Goal: Task Accomplishment & Management: Manage account settings

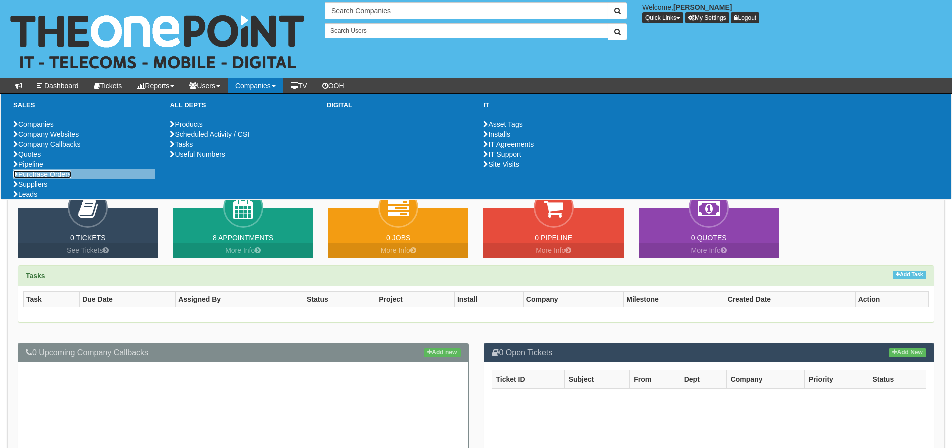
click at [55, 178] on link "Purchase Orders" at bounding box center [42, 174] width 58 height 8
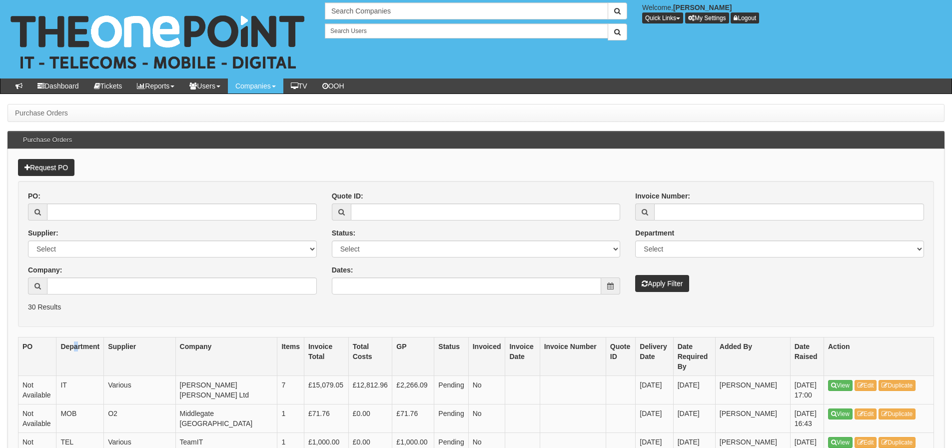
click at [79, 358] on th "Department" at bounding box center [79, 356] width 47 height 38
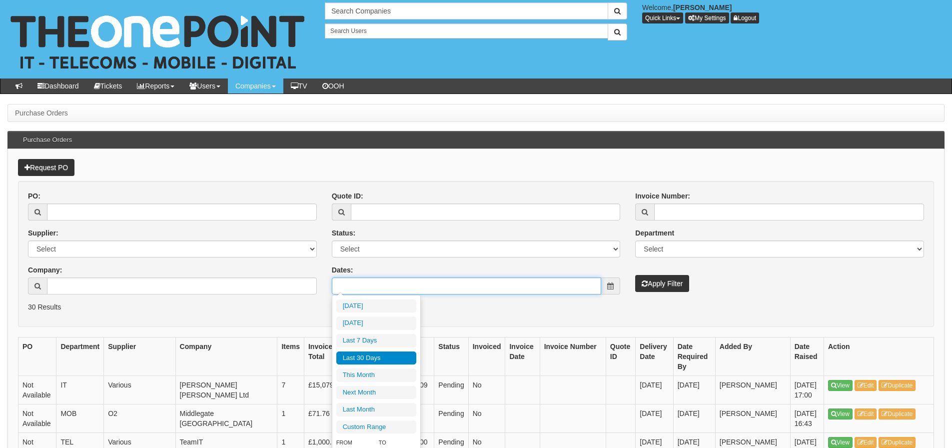
click at [391, 285] on input "Dates:" at bounding box center [467, 285] width 270 height 17
type input "[DATE]"
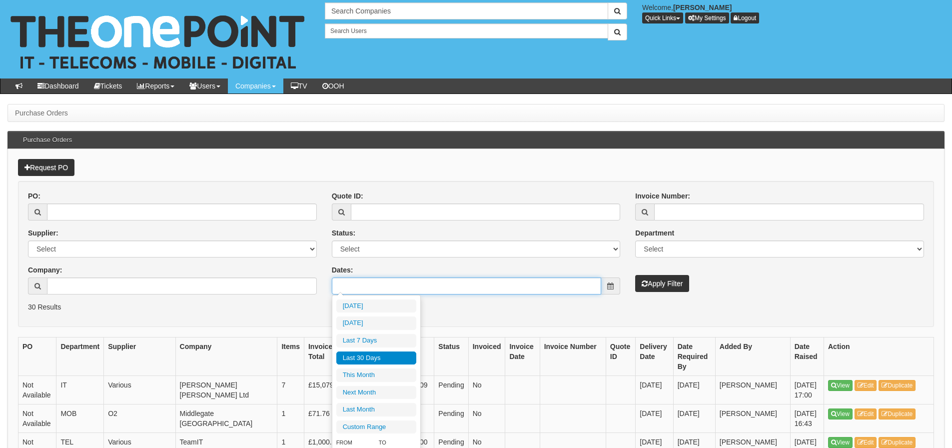
type input "[DATE]"
click at [378, 355] on li "Last 30 Days" at bounding box center [376, 357] width 80 height 13
type input "2025-07-30 - 2025-08-28"
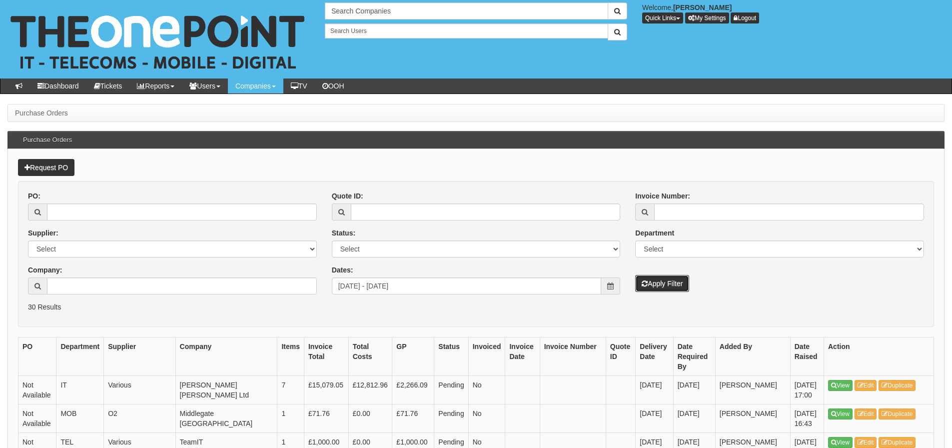
click at [636, 281] on button "Apply Filter" at bounding box center [662, 283] width 54 height 17
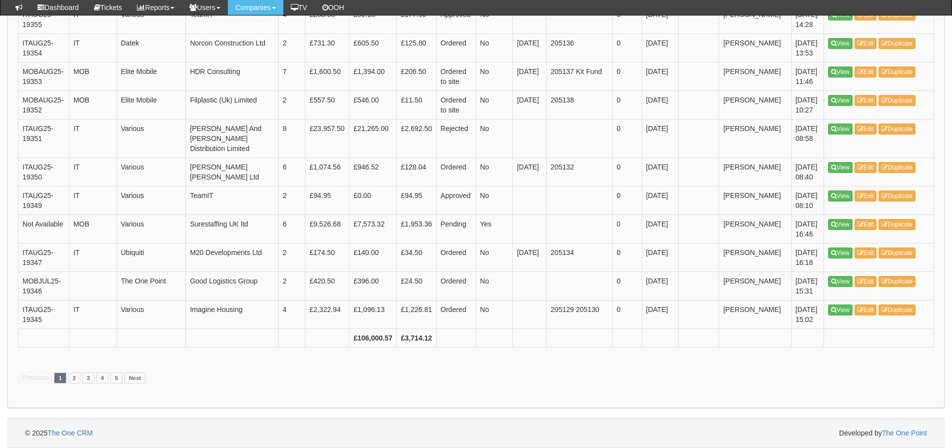
scroll to position [1925, 0]
click at [86, 380] on link "3" at bounding box center [88, 377] width 12 height 11
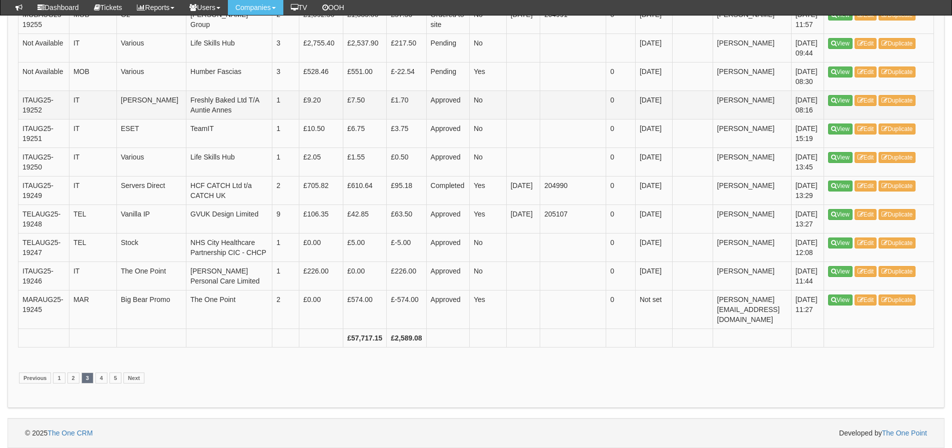
scroll to position [1945, 0]
click at [75, 378] on link "2" at bounding box center [73, 377] width 12 height 11
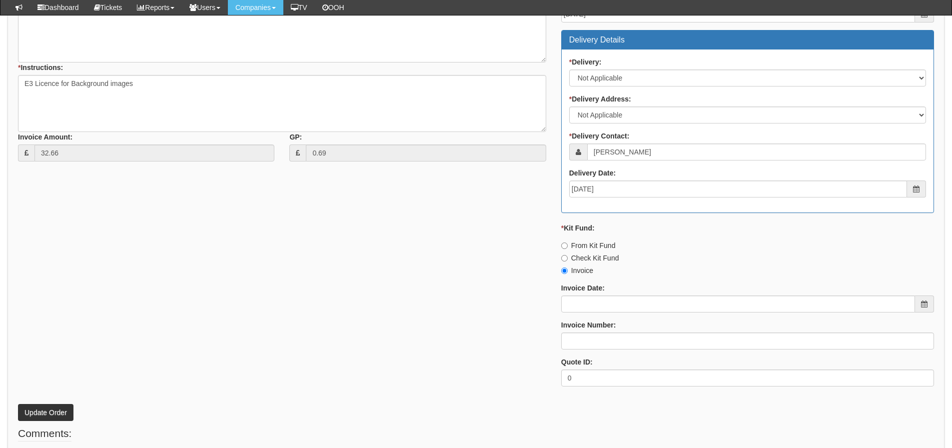
scroll to position [443, 0]
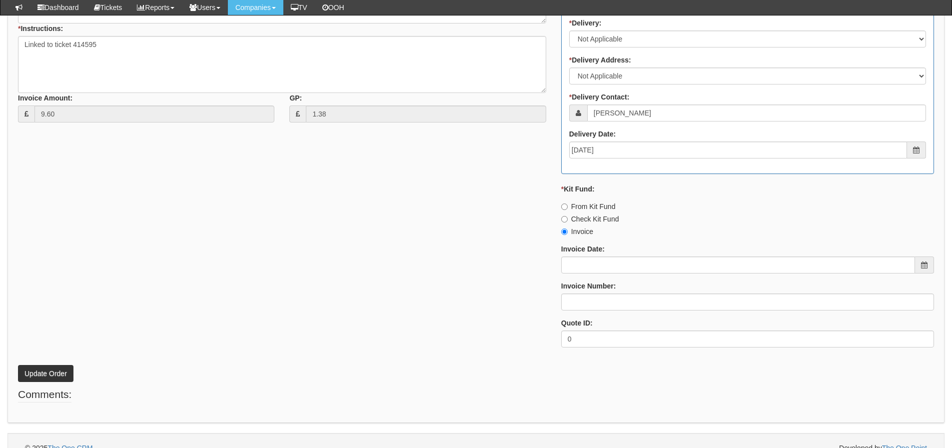
scroll to position [443, 0]
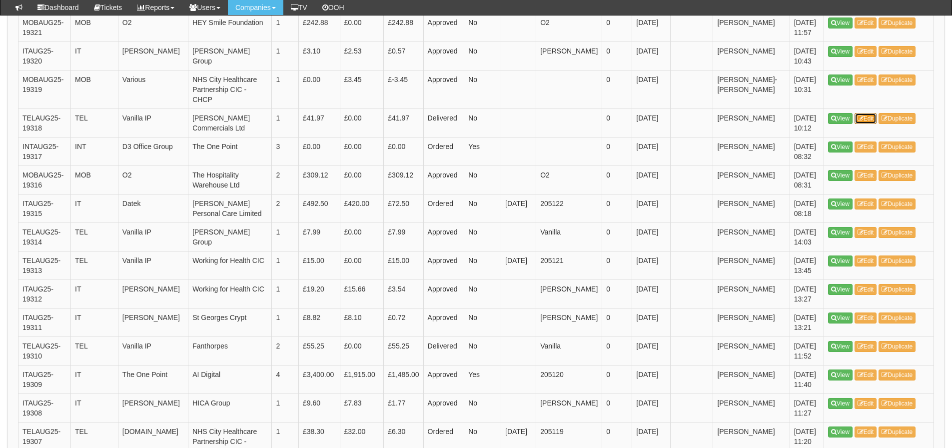
scroll to position [1046, 0]
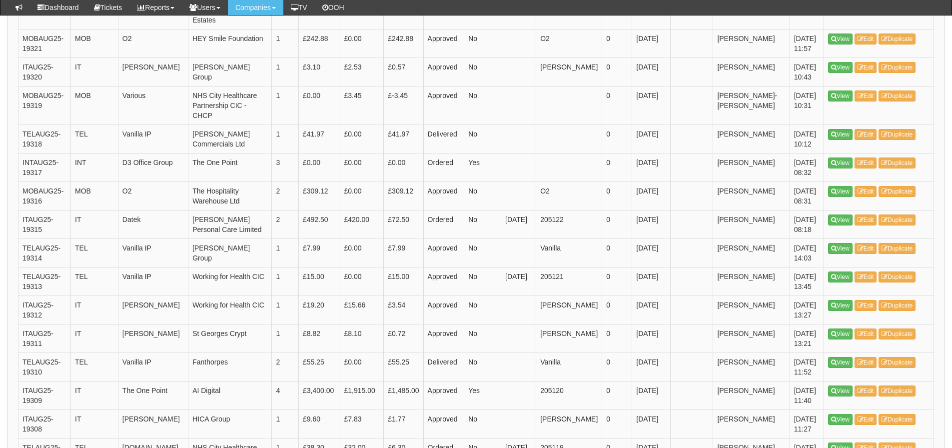
drag, startPoint x: 863, startPoint y: 126, endPoint x: 852, endPoint y: 124, distance: 11.1
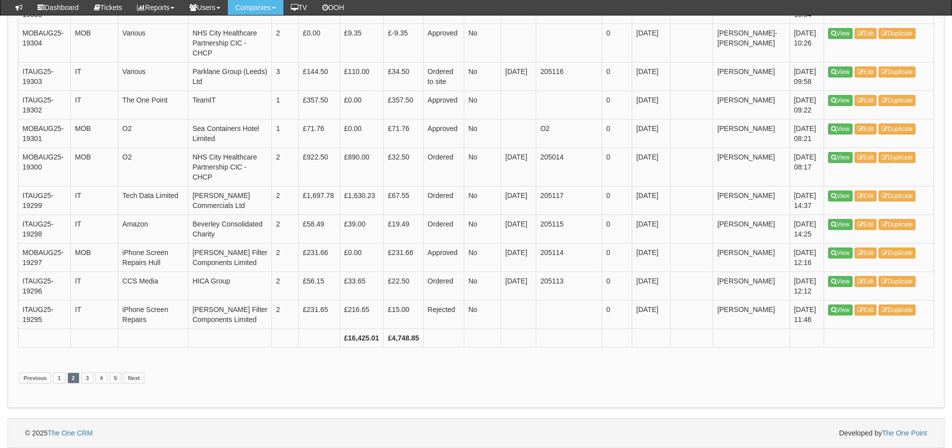
scroll to position [1945, 0]
click at [54, 377] on link "1" at bounding box center [59, 377] width 12 height 11
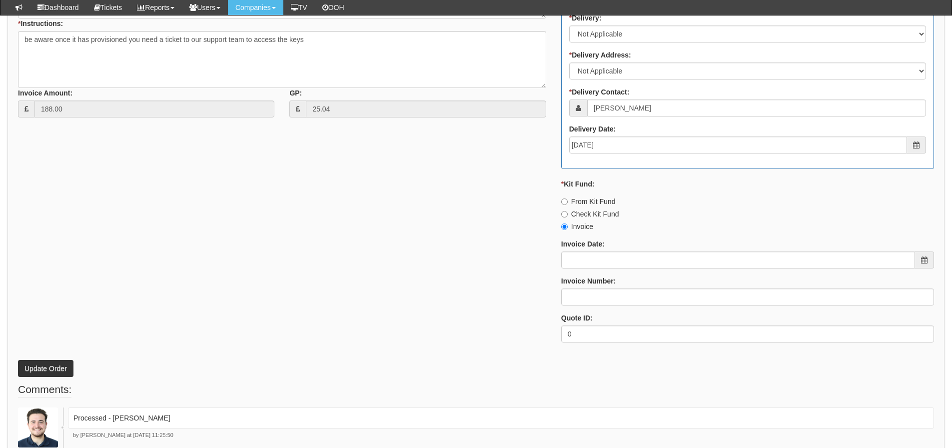
scroll to position [488, 0]
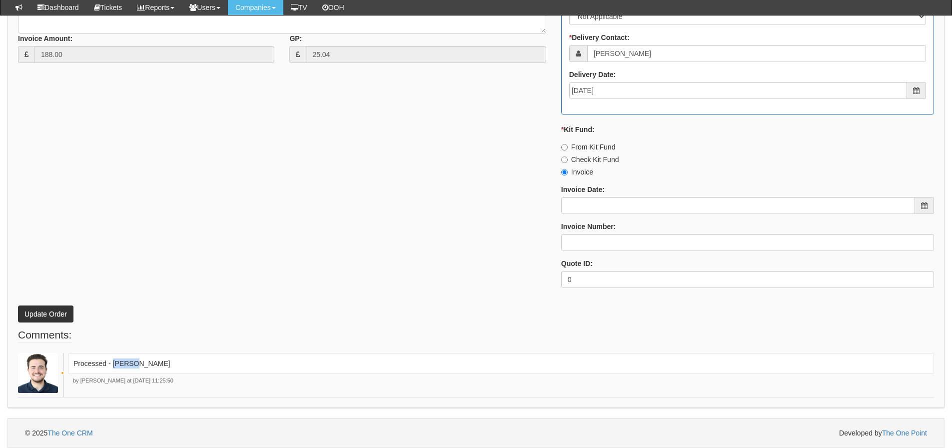
drag, startPoint x: 139, startPoint y: 363, endPoint x: 113, endPoint y: 371, distance: 27.2
click at [113, 371] on div "Processed - [PERSON_NAME]" at bounding box center [501, 363] width 866 height 21
copy p "[PERSON_NAME]"
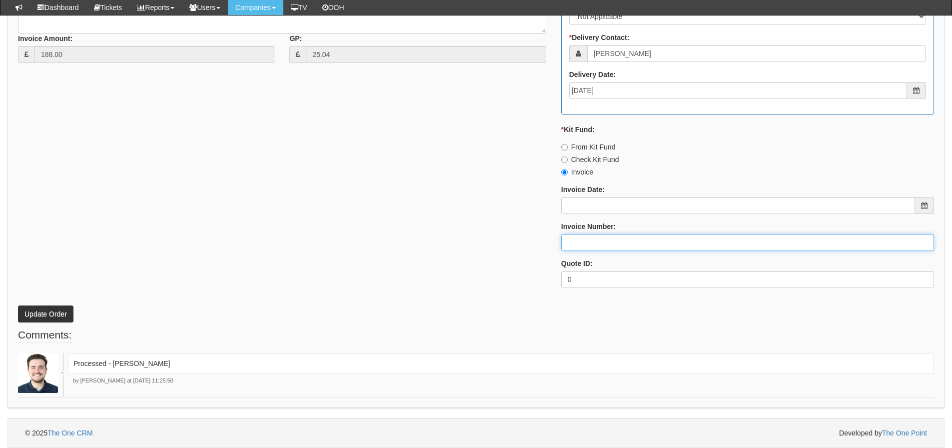
click at [572, 244] on input "Invoice Number:" at bounding box center [747, 242] width 373 height 17
paste input "[PERSON_NAME]"
type input "[PERSON_NAME]"
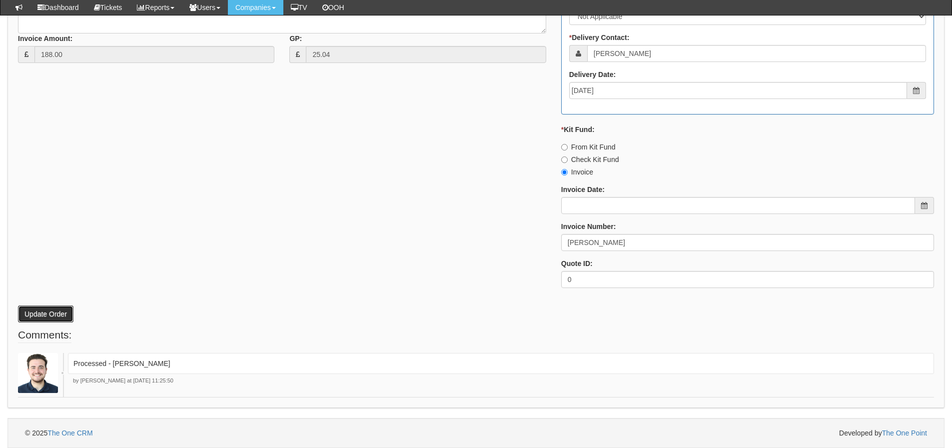
click at [26, 312] on button "Update Order" at bounding box center [45, 313] width 55 height 17
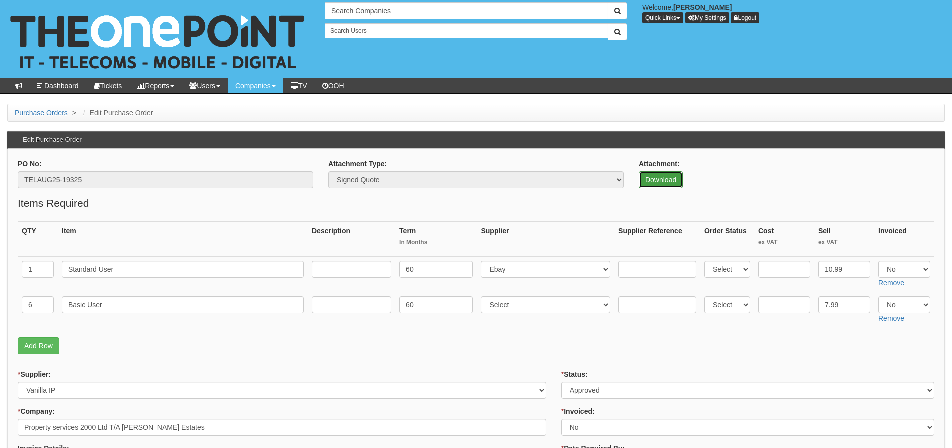
click at [658, 171] on link "Download" at bounding box center [660, 179] width 44 height 17
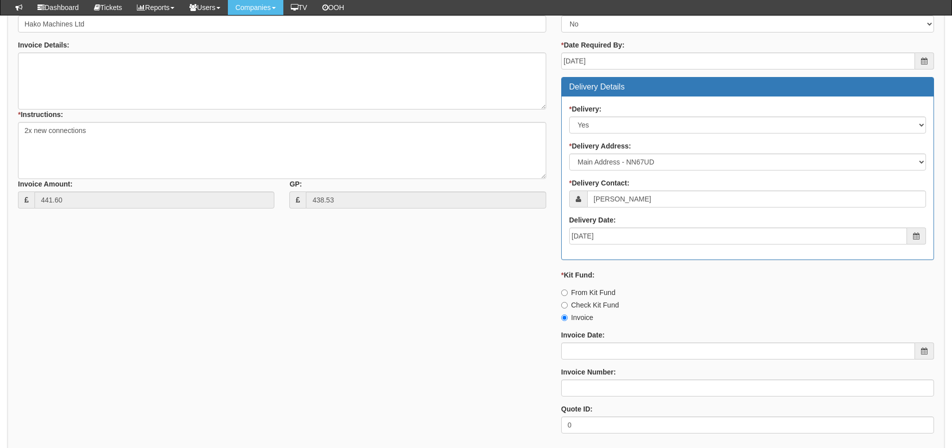
scroll to position [479, 0]
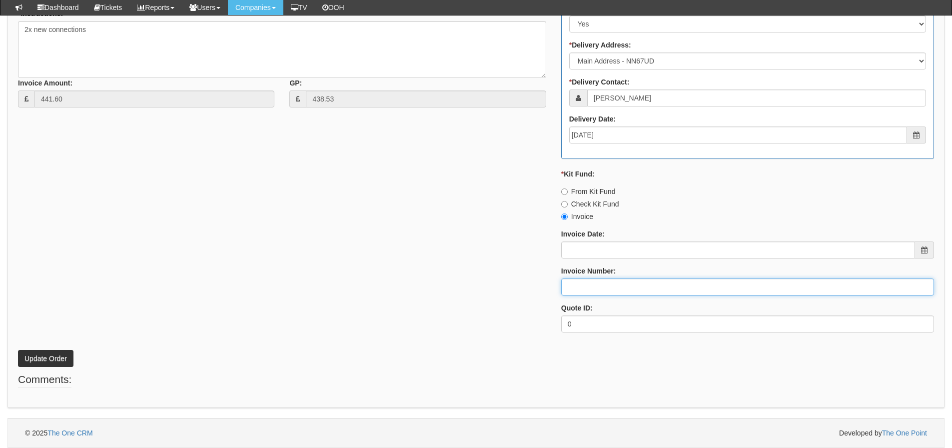
click at [635, 293] on input "Invoice Number:" at bounding box center [747, 286] width 373 height 17
type input "O2"
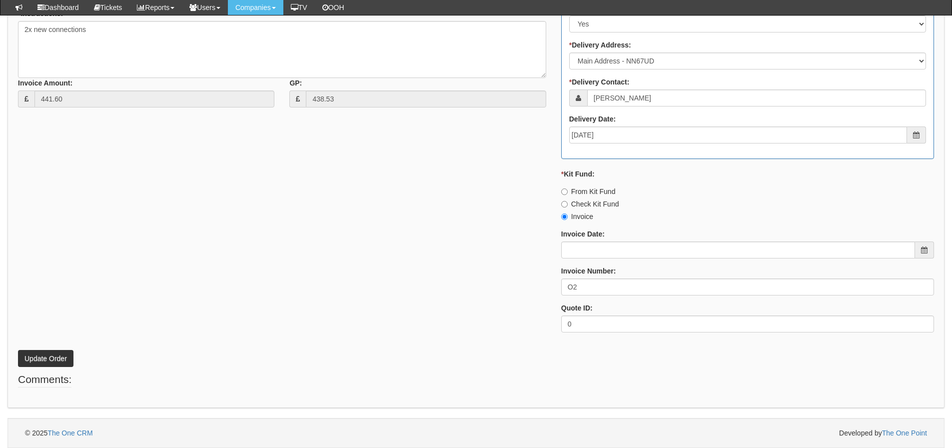
click at [213, 251] on div "* Supplier: Select 123 [DOMAIN_NAME] 1Password 3 4Gon [PERSON_NAME] Electric Lt…" at bounding box center [475, 102] width 931 height 475
click at [59, 363] on button "Update Order" at bounding box center [45, 358] width 55 height 17
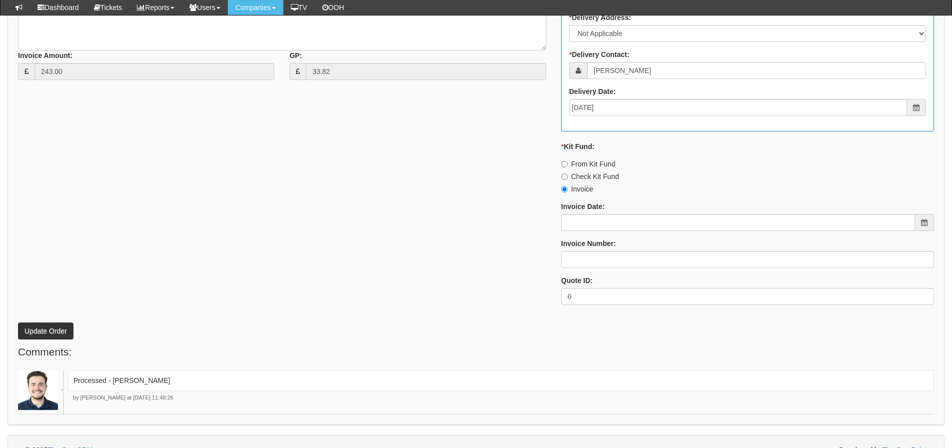
scroll to position [488, 0]
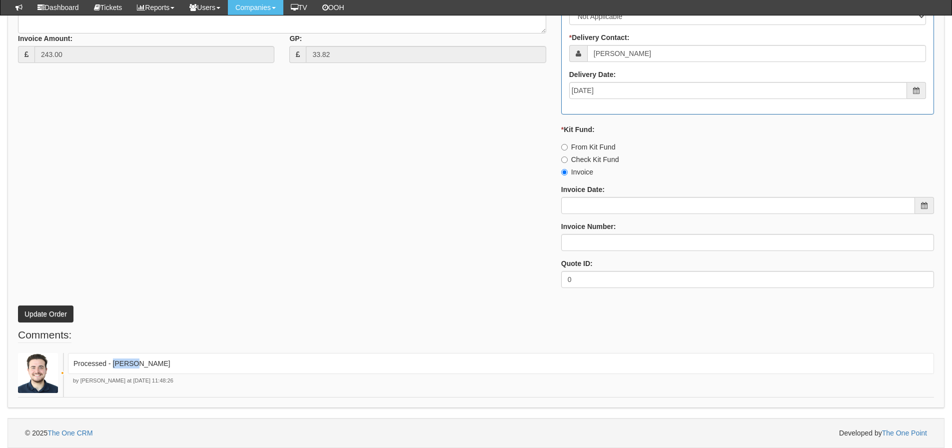
drag, startPoint x: 165, startPoint y: 365, endPoint x: 112, endPoint y: 368, distance: 53.0
click at [112, 368] on p "Processed - [PERSON_NAME]" at bounding box center [500, 363] width 855 height 10
copy p "[PERSON_NAME]"
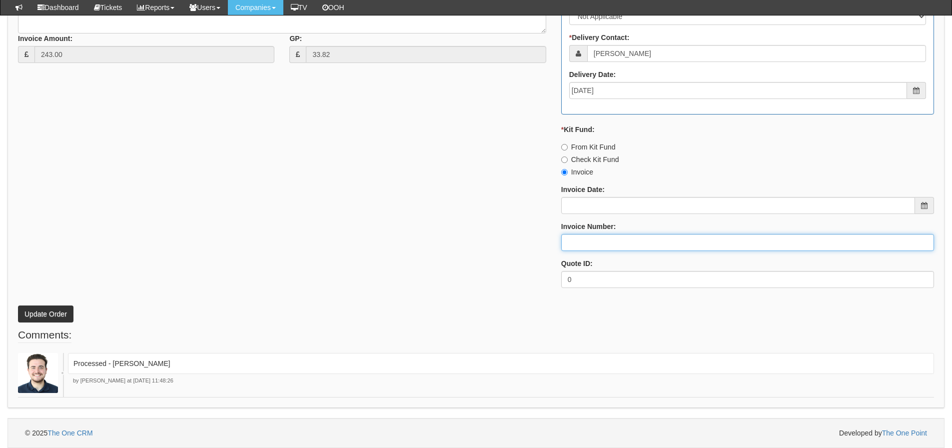
click at [633, 237] on input "Invoice Number:" at bounding box center [747, 242] width 373 height 17
paste input "[PERSON_NAME]"
type input "[PERSON_NAME]"
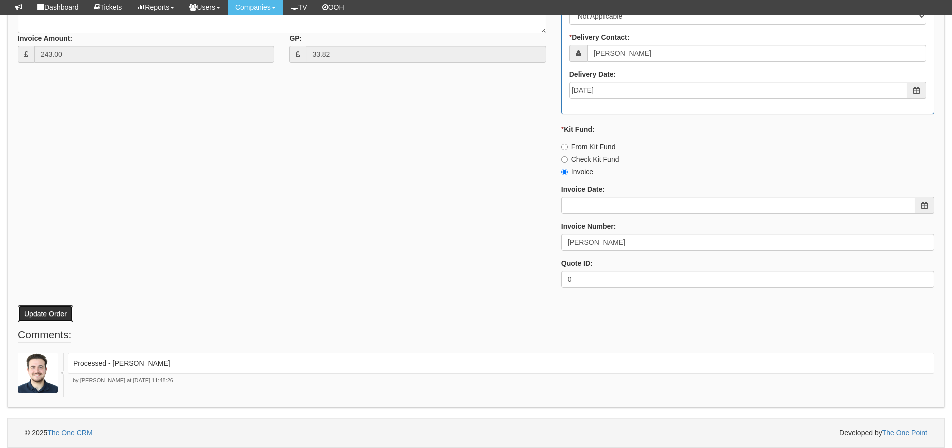
click at [49, 313] on button "Update Order" at bounding box center [45, 313] width 55 height 17
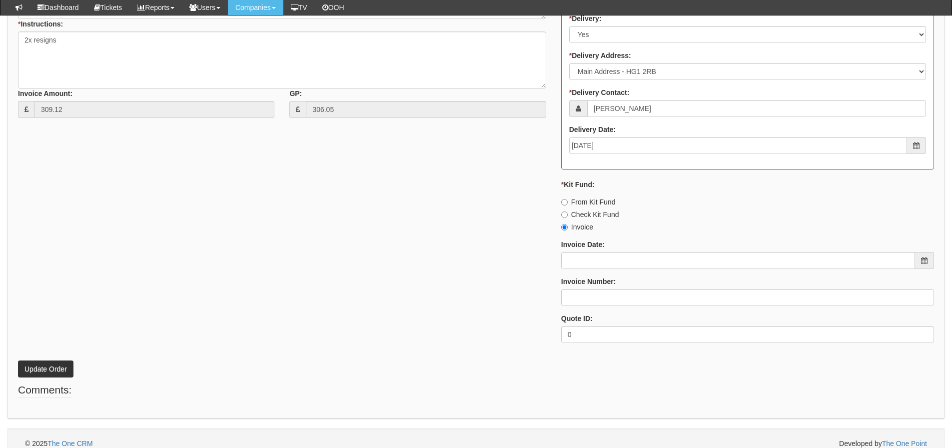
scroll to position [479, 0]
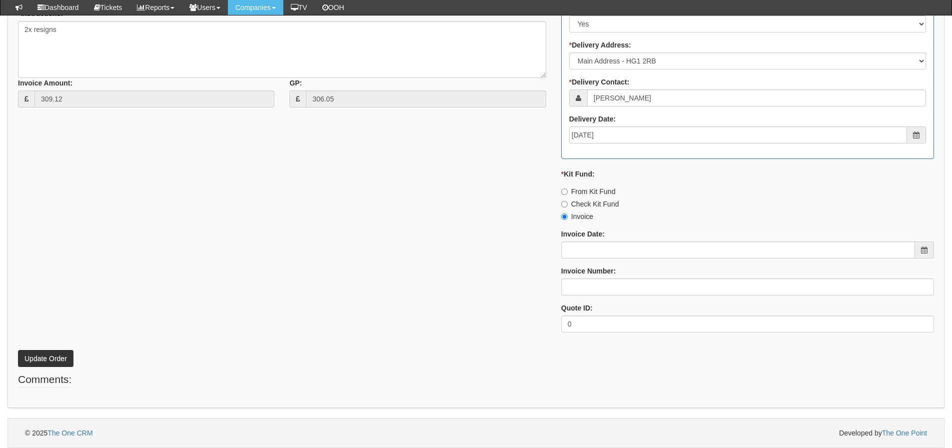
click at [616, 277] on div "Invoice Number:" at bounding box center [747, 280] width 373 height 29
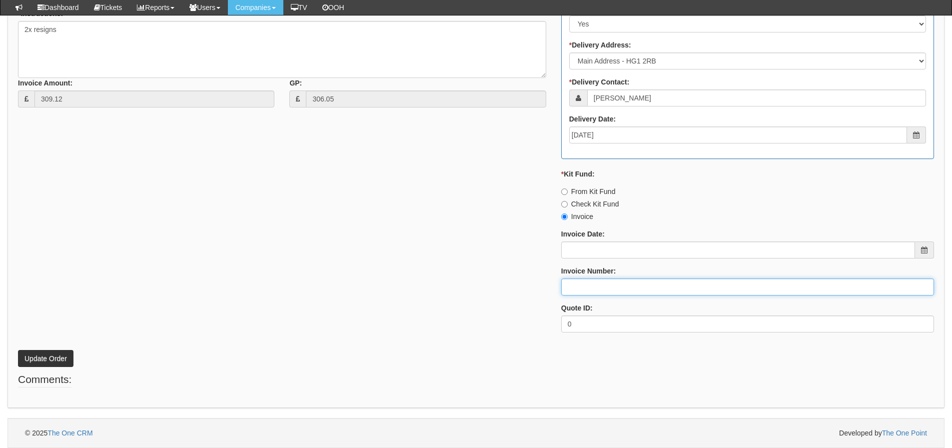
click at [609, 288] on input "Invoice Number:" at bounding box center [747, 286] width 373 height 17
type input "O2"
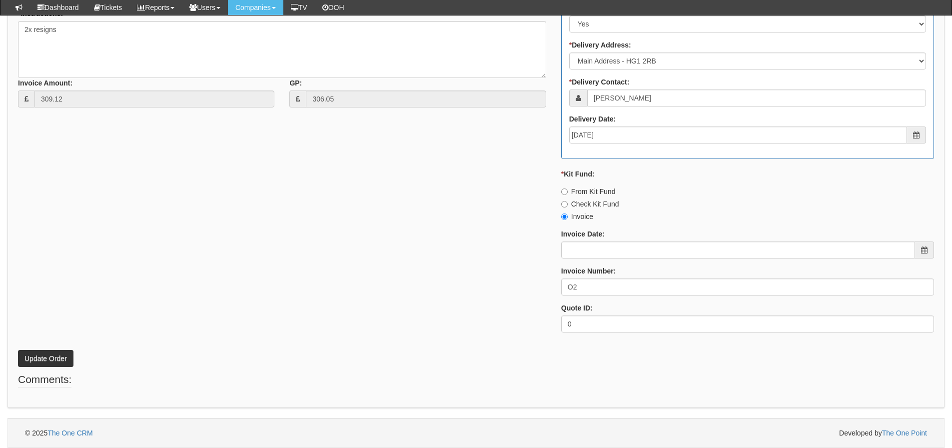
click at [389, 285] on div "* Supplier: Select 123 REG.co.uk 1Password 3 4Gon AA Jones Electric Ltd Abzorb …" at bounding box center [475, 102] width 931 height 475
click at [66, 360] on button "Update Order" at bounding box center [45, 358] width 55 height 17
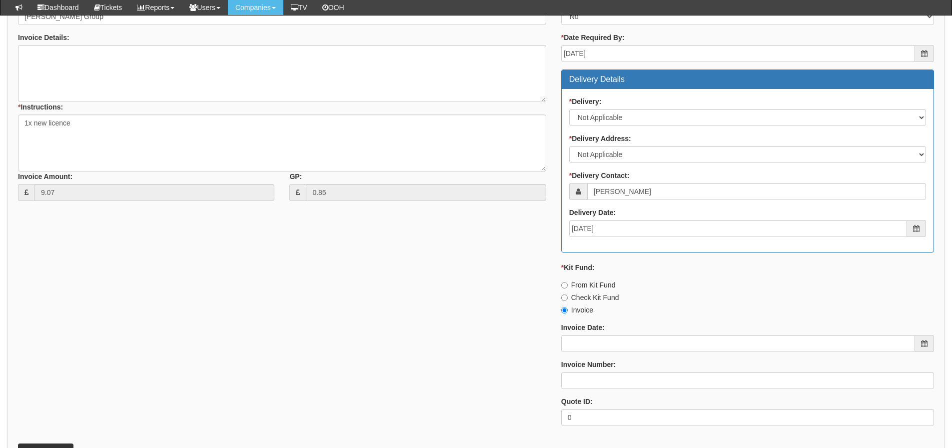
scroll to position [488, 0]
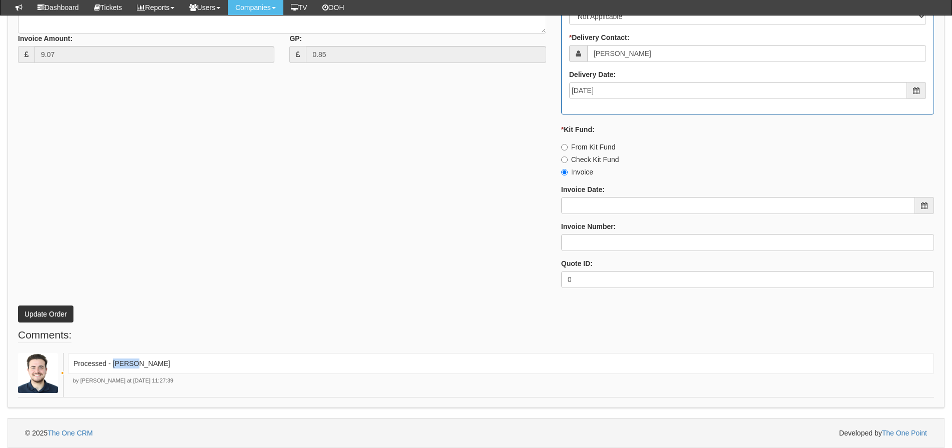
drag, startPoint x: 142, startPoint y: 362, endPoint x: 112, endPoint y: 370, distance: 31.0
click at [112, 370] on div "Processed - [PERSON_NAME]" at bounding box center [501, 363] width 866 height 21
copy p "[PERSON_NAME]"
click at [595, 234] on div "Invoice Number:" at bounding box center [747, 235] width 373 height 29
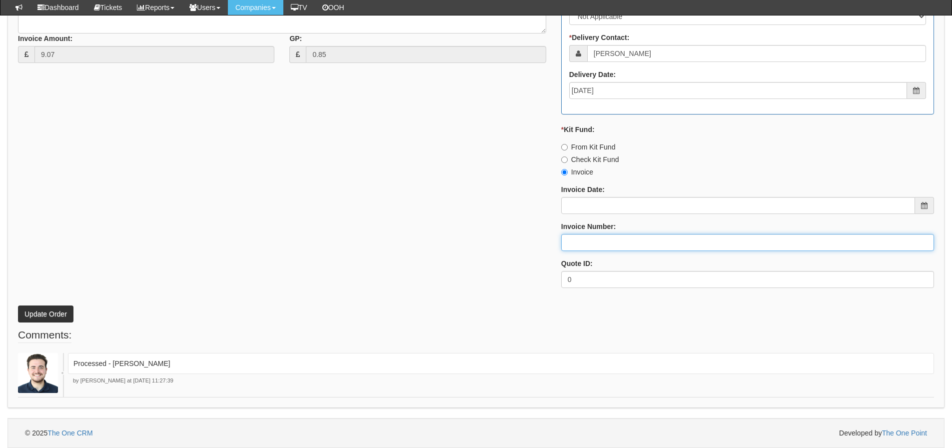
click at [595, 241] on input "Invoice Number:" at bounding box center [747, 242] width 373 height 17
paste input "[PERSON_NAME]"
type input "[PERSON_NAME]"
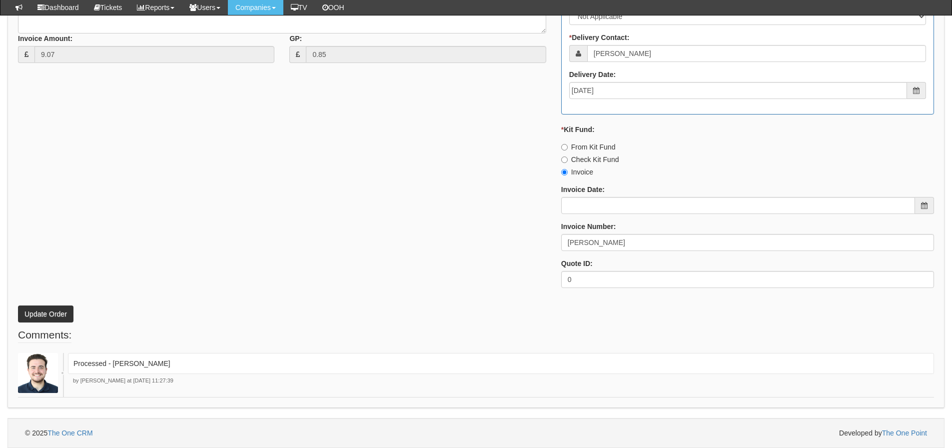
drag, startPoint x: 274, startPoint y: 203, endPoint x: 36, endPoint y: 255, distance: 243.4
click at [273, 203] on div "* Supplier: Select 123 REG.co.uk 1Password 3 4Gon AA Jones Electric Ltd Abzorb …" at bounding box center [475, 58] width 931 height 475
click at [36, 308] on button "Update Order" at bounding box center [45, 313] width 55 height 17
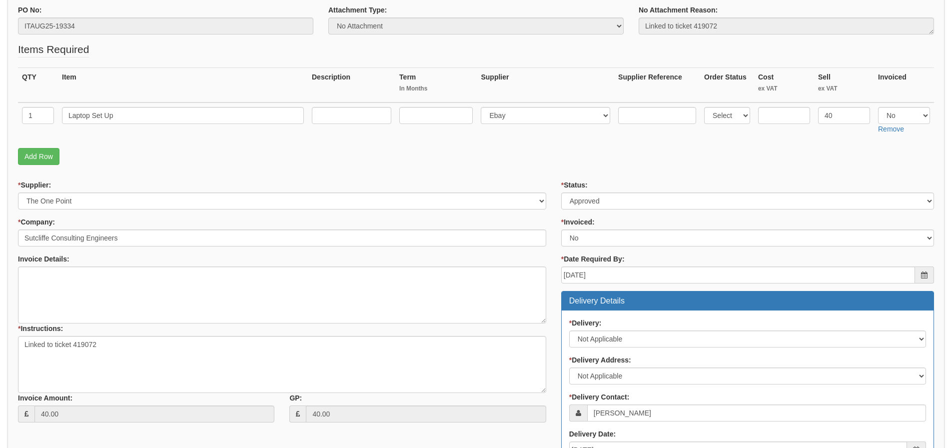
scroll to position [43, 0]
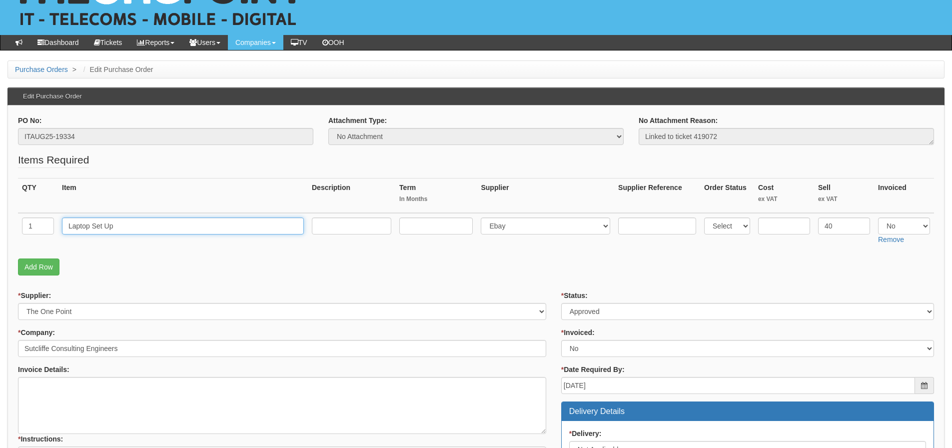
drag, startPoint x: 125, startPoint y: 224, endPoint x: 12, endPoint y: 224, distance: 113.4
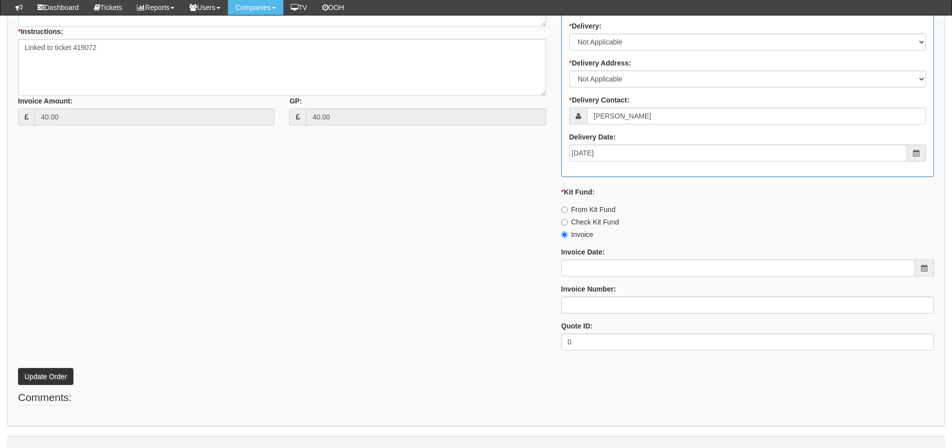
scroll to position [443, 0]
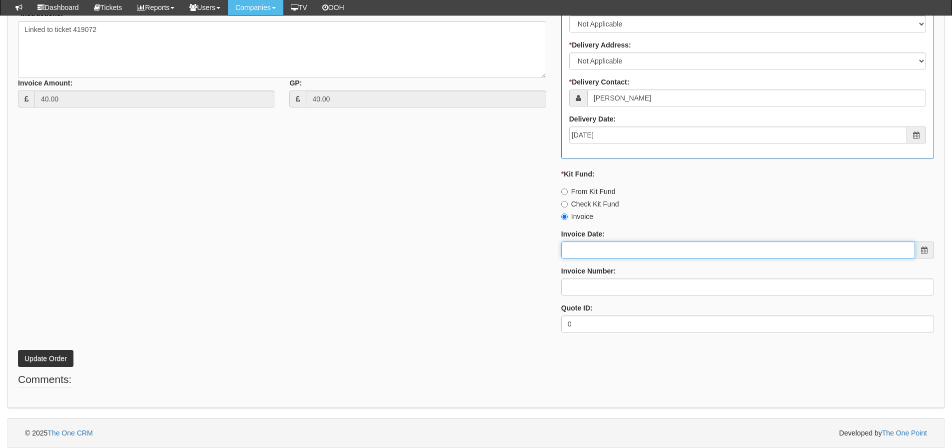
click at [584, 242] on input "Invoice Date:" at bounding box center [738, 249] width 354 height 17
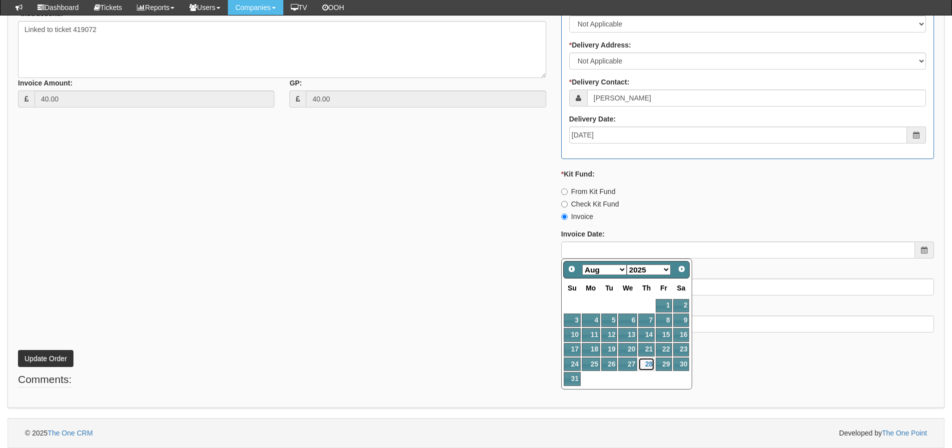
click at [650, 367] on link "28" at bounding box center [646, 363] width 16 height 13
type input "[DATE]"
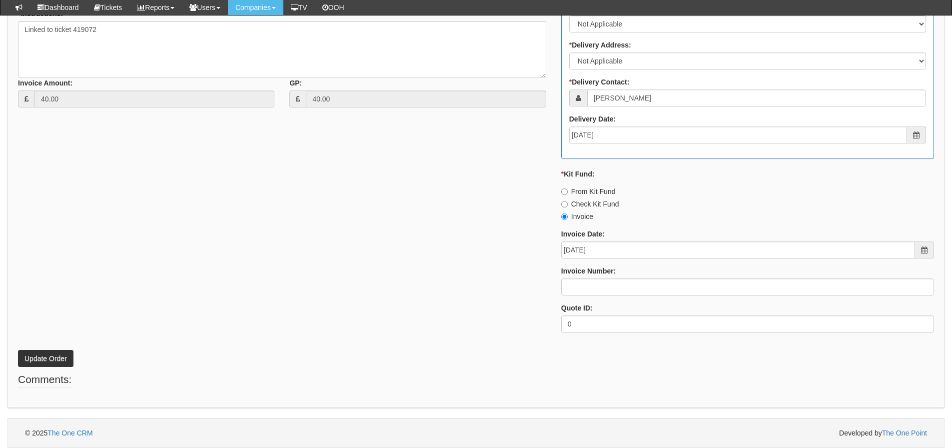
click at [606, 296] on div "* Status: Select Approved Completed Delivered Invoiced Ordered Ordered to site …" at bounding box center [748, 102] width 388 height 475
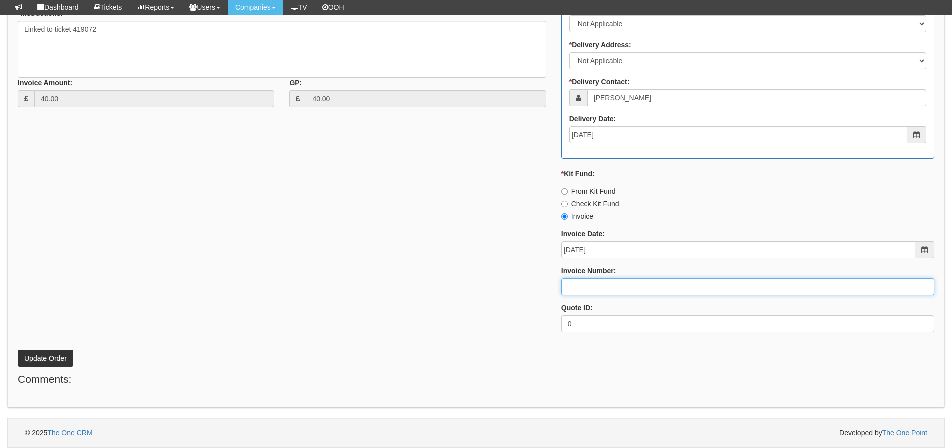
click at [605, 290] on input "Invoice Number:" at bounding box center [747, 286] width 373 height 17
type input "205160"
click at [18, 350] on button "Update Order" at bounding box center [45, 358] width 55 height 17
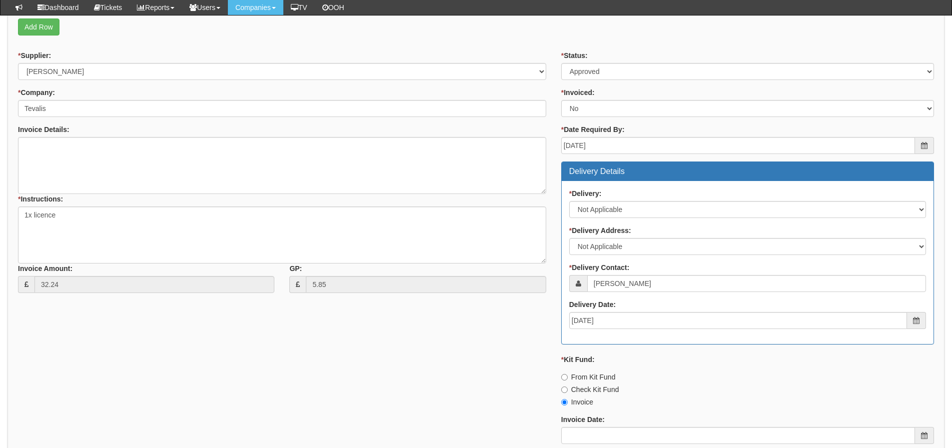
scroll to position [488, 0]
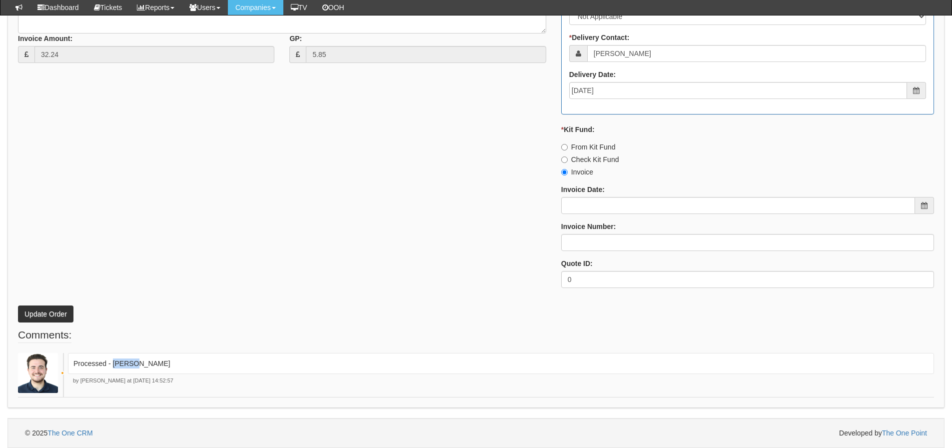
drag, startPoint x: 148, startPoint y: 363, endPoint x: 113, endPoint y: 370, distance: 35.2
click at [113, 370] on div "Processed - [PERSON_NAME]" at bounding box center [501, 363] width 866 height 21
copy p "[PERSON_NAME]"
drag, startPoint x: 159, startPoint y: 228, endPoint x: 616, endPoint y: 209, distance: 458.0
click at [163, 228] on div "* Supplier: Select 123 REG.co.uk 1Password 3 4Gon AA Jones Electric Ltd Abzorb …" at bounding box center [475, 58] width 931 height 475
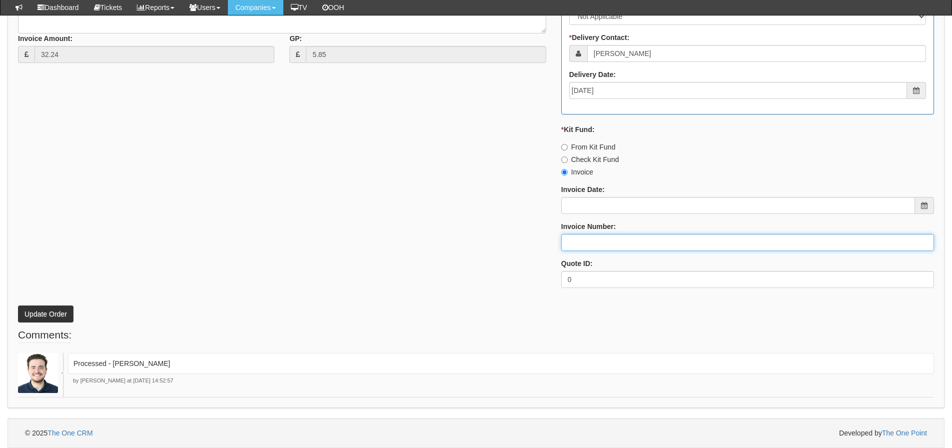
click at [605, 241] on input "Invoice Number:" at bounding box center [747, 242] width 373 height 17
paste input "[PERSON_NAME]"
type input "[PERSON_NAME]"
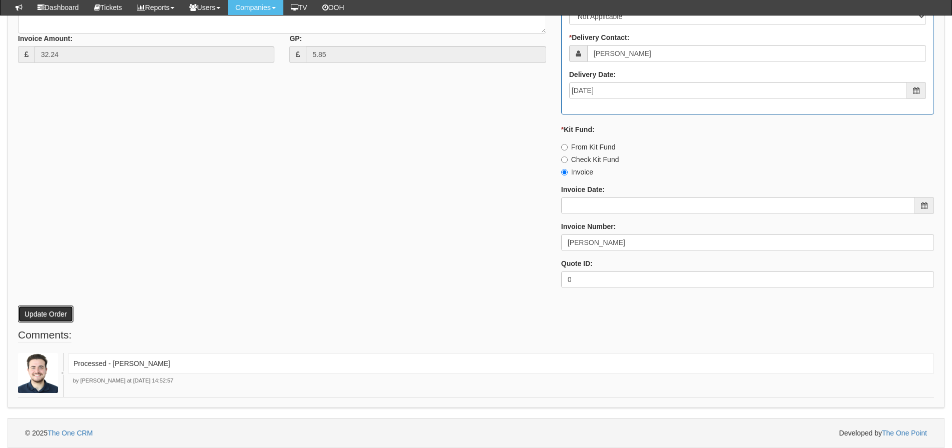
click at [47, 317] on button "Update Order" at bounding box center [45, 313] width 55 height 17
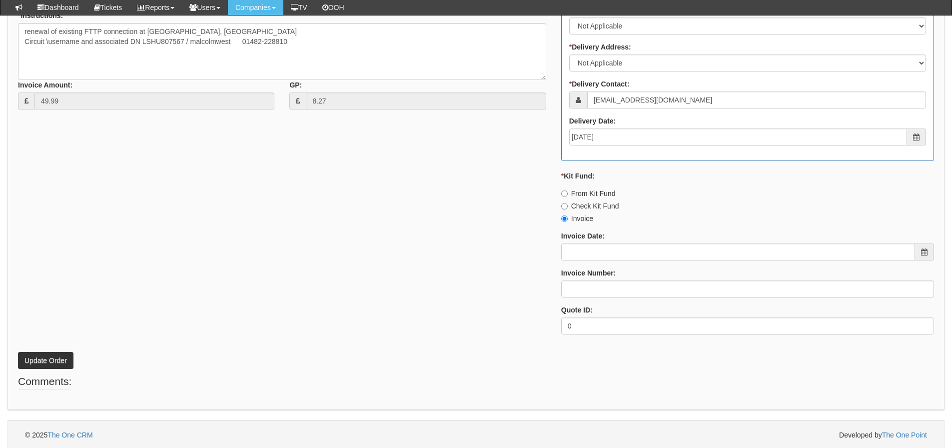
scroll to position [443, 0]
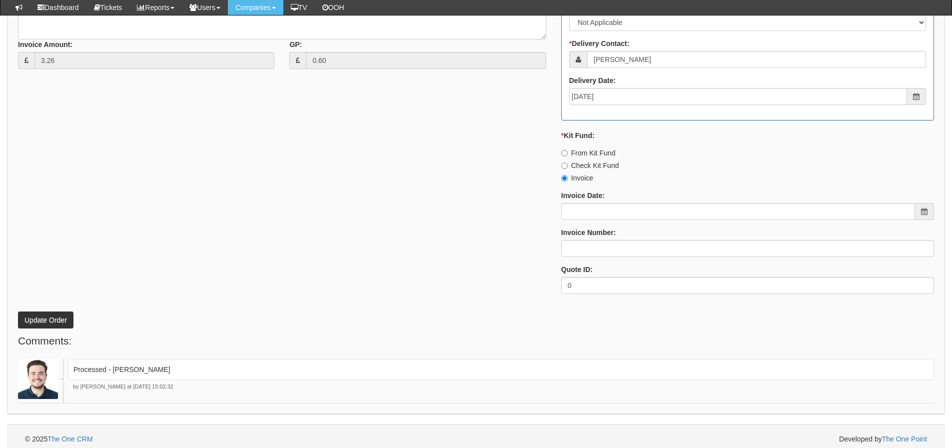
scroll to position [488, 0]
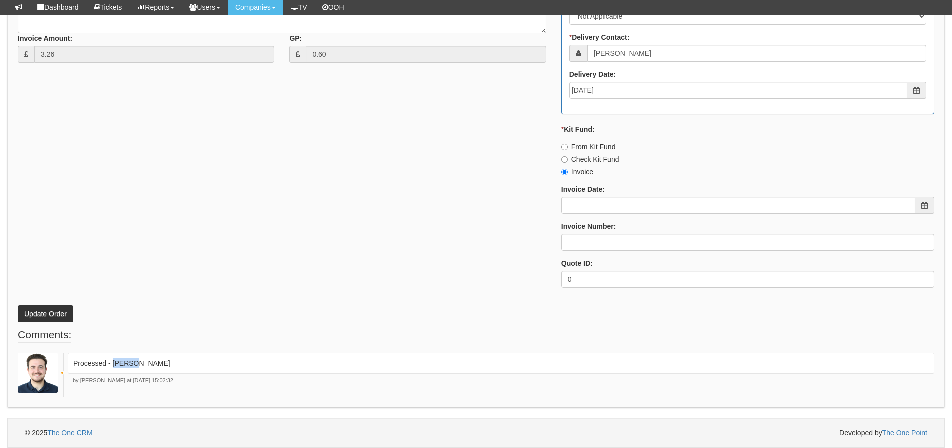
drag, startPoint x: 141, startPoint y: 358, endPoint x: 113, endPoint y: 372, distance: 31.3
click at [113, 372] on div "Processed - Ingram" at bounding box center [501, 363] width 866 height 21
copy p "[PERSON_NAME]"
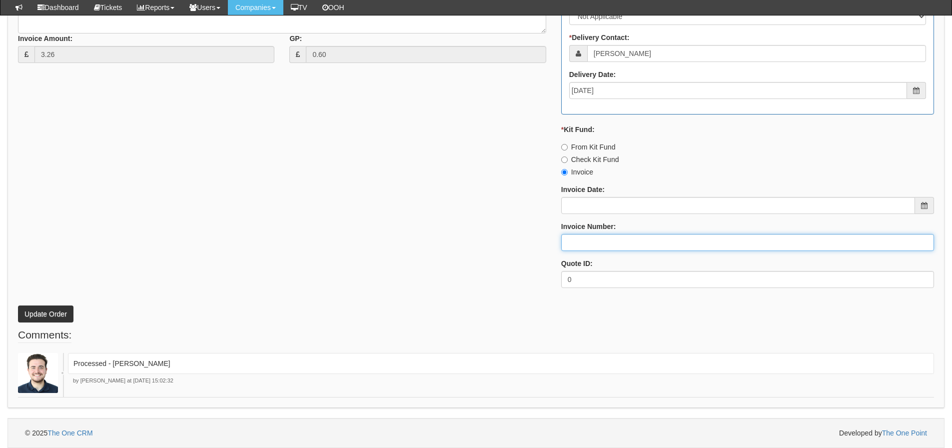
click at [576, 243] on input "Invoice Number:" at bounding box center [747, 242] width 373 height 17
paste input "[PERSON_NAME]"
type input "[PERSON_NAME]"
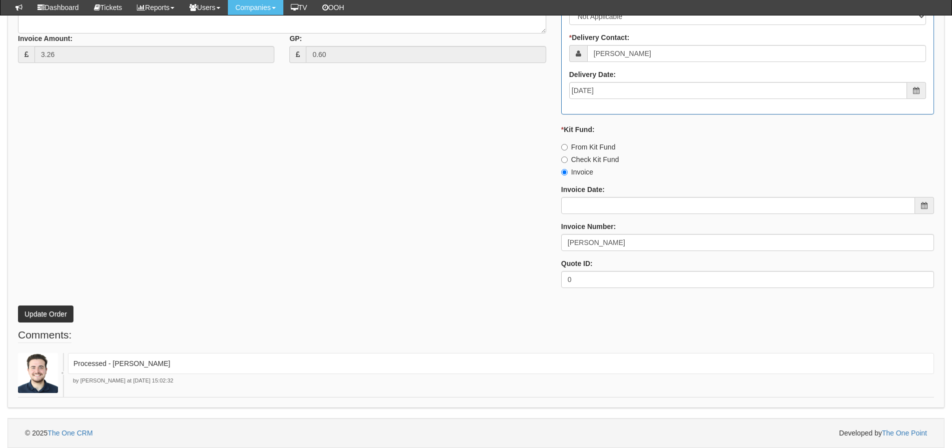
click at [69, 323] on div "PO No: ITAUG25-19339 Attachment Type: Select Signed Quote Auth email if quote u…" at bounding box center [475, 22] width 937 height 772
click at [66, 320] on button "Update Order" at bounding box center [45, 313] width 55 height 17
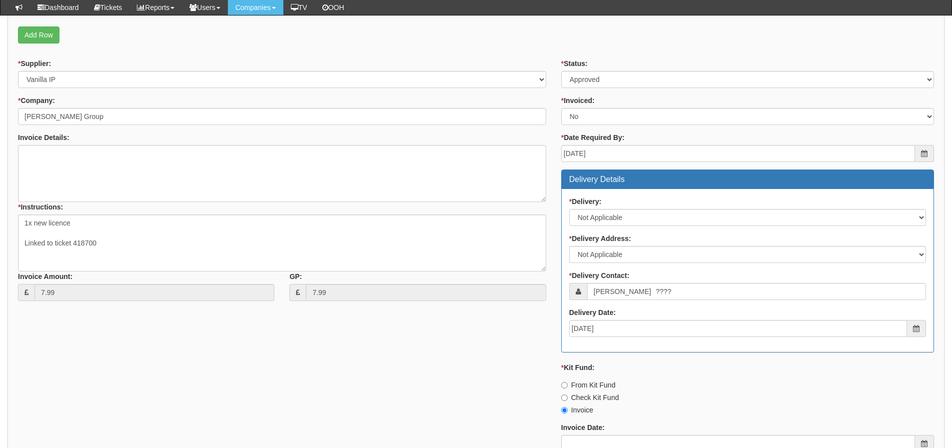
scroll to position [443, 0]
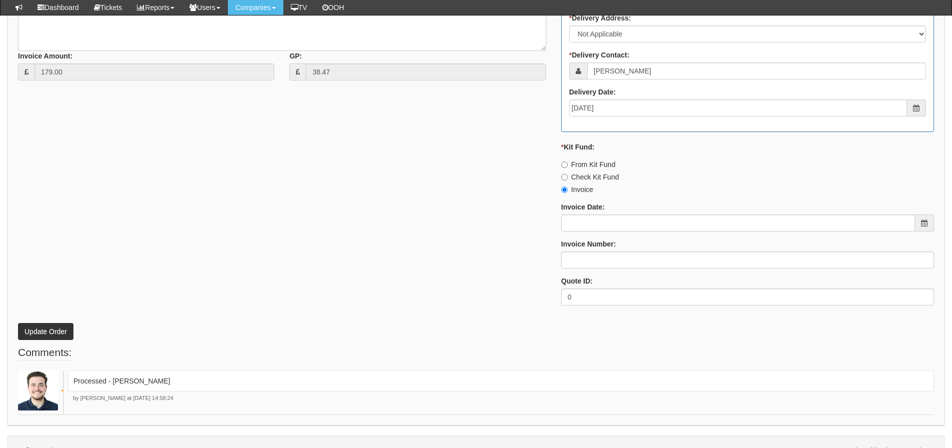
scroll to position [488, 0]
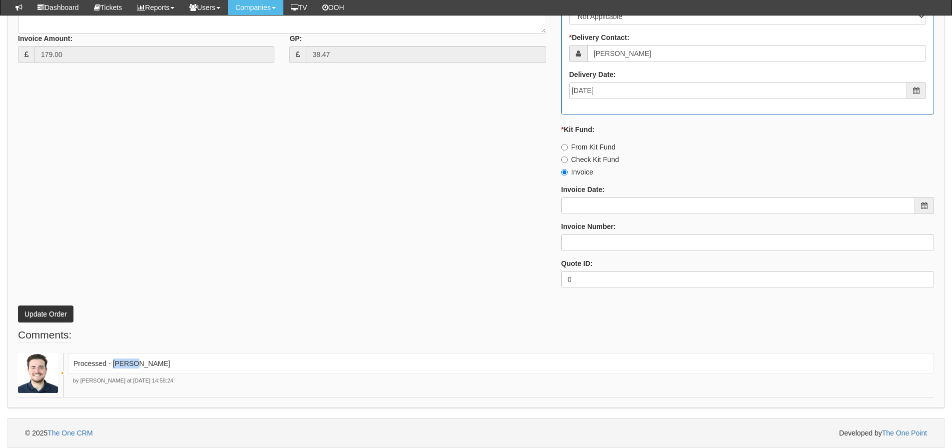
drag, startPoint x: 134, startPoint y: 360, endPoint x: 113, endPoint y: 367, distance: 22.4
click at [113, 367] on p "Processed - [PERSON_NAME]" at bounding box center [500, 363] width 855 height 10
copy p "[PERSON_NAME]"
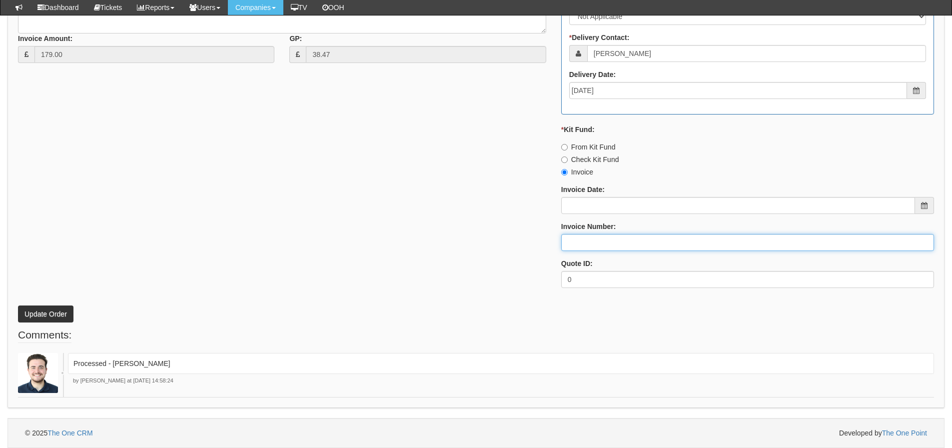
click at [600, 237] on input "Invoice Number:" at bounding box center [747, 242] width 373 height 17
paste input "[PERSON_NAME]"
type input "[PERSON_NAME]"
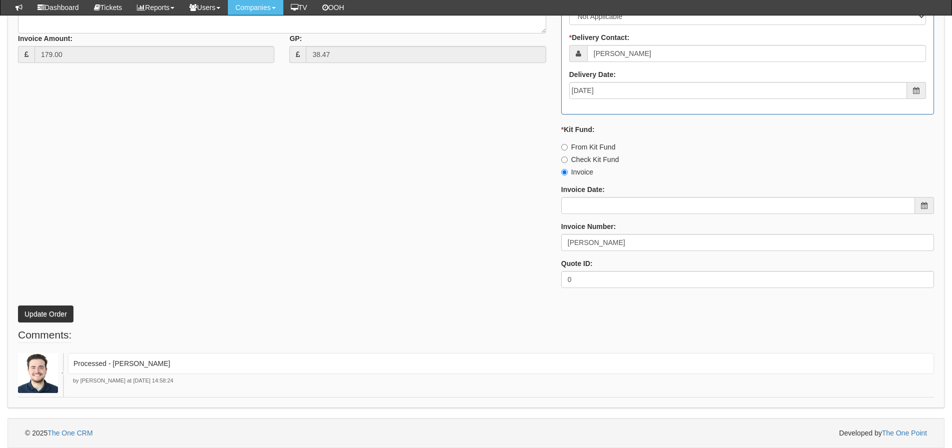
click at [320, 241] on div "* Supplier: Select 123 [DOMAIN_NAME] 1Password 3 4Gon [PERSON_NAME] Electric Lt…" at bounding box center [475, 58] width 931 height 475
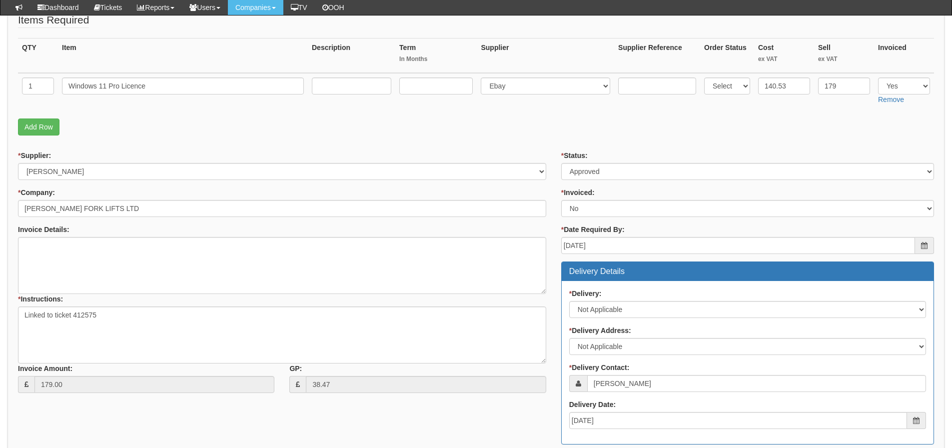
scroll to position [138, 0]
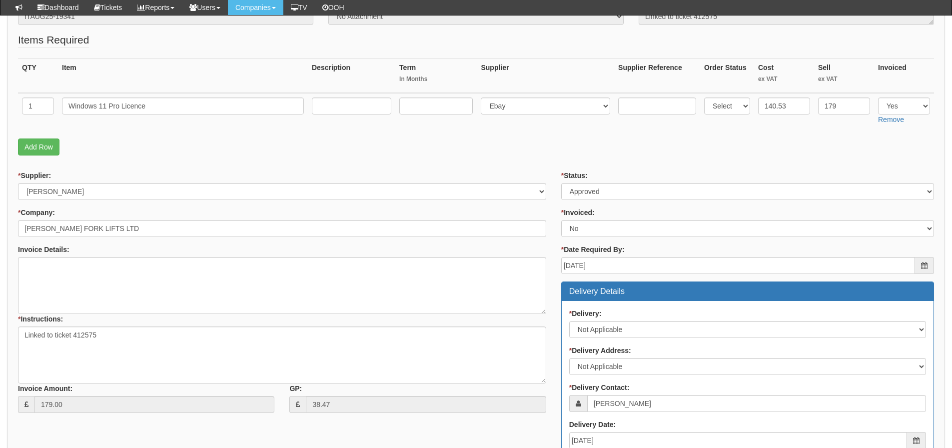
click at [164, 95] on td "Windows 11 Pro Licence" at bounding box center [183, 110] width 250 height 35
drag, startPoint x: 157, startPoint y: 106, endPoint x: 31, endPoint y: 113, distance: 126.6
click at [31, 113] on tr "1 Windows 11 Pro Licence Select 123 REG.co.uk 1Password 3 4Gon AA Jones Electri…" at bounding box center [476, 110] width 916 height 35
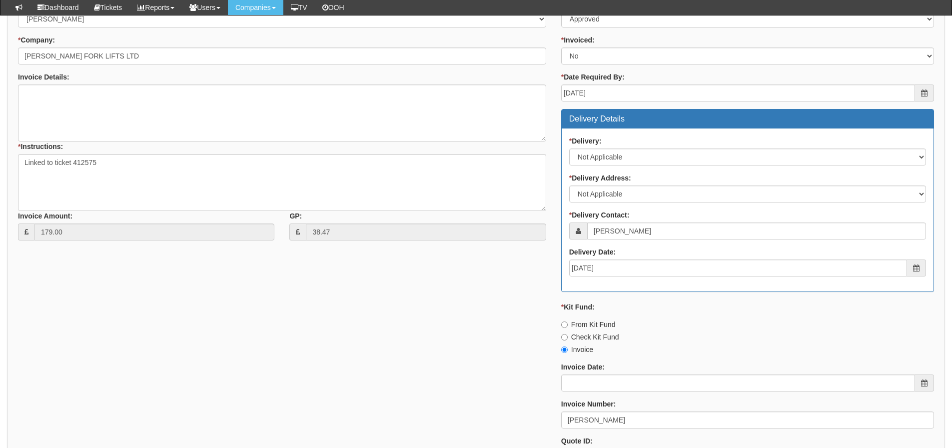
scroll to position [488, 0]
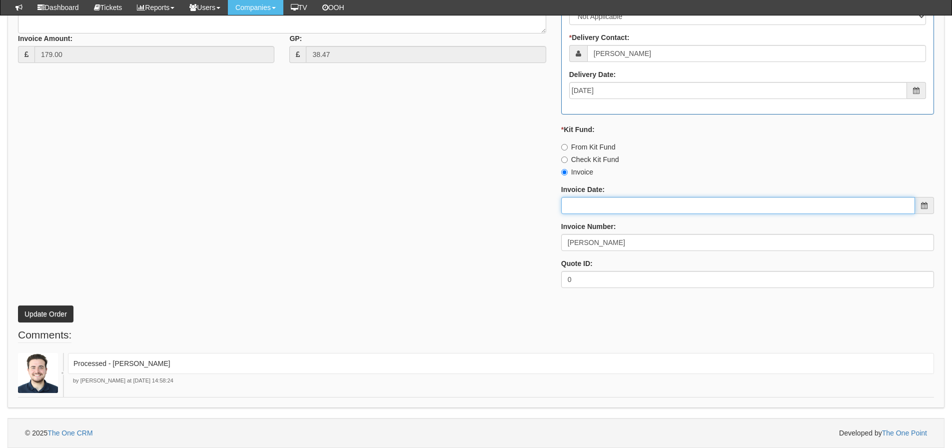
click at [644, 204] on input "Invoice Date:" at bounding box center [738, 205] width 354 height 17
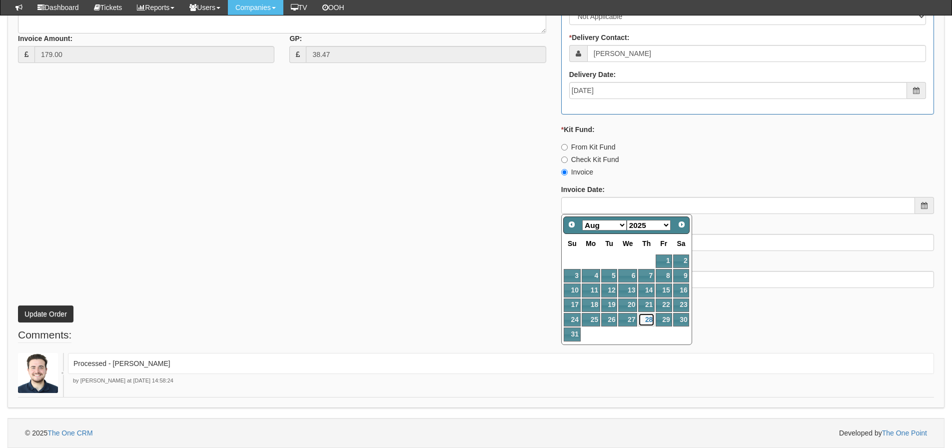
click at [642, 318] on link "28" at bounding box center [646, 319] width 16 height 13
type input "[DATE]"
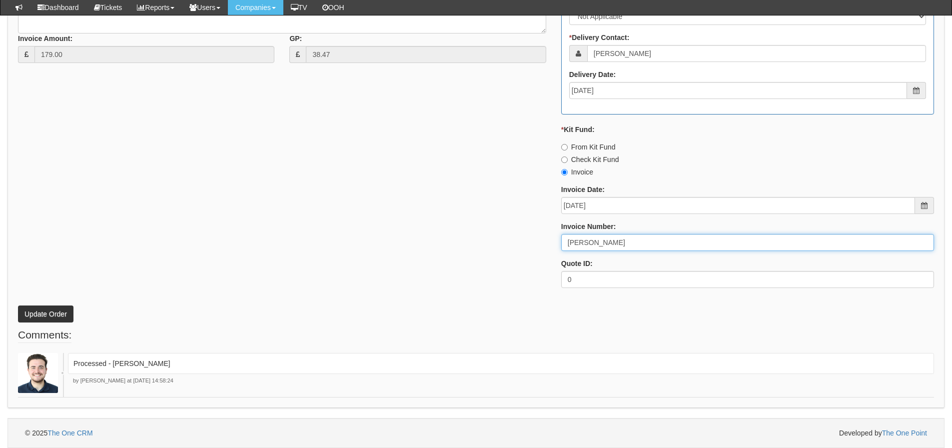
click at [617, 248] on input "[PERSON_NAME]" at bounding box center [747, 242] width 373 height 17
type input "205161"
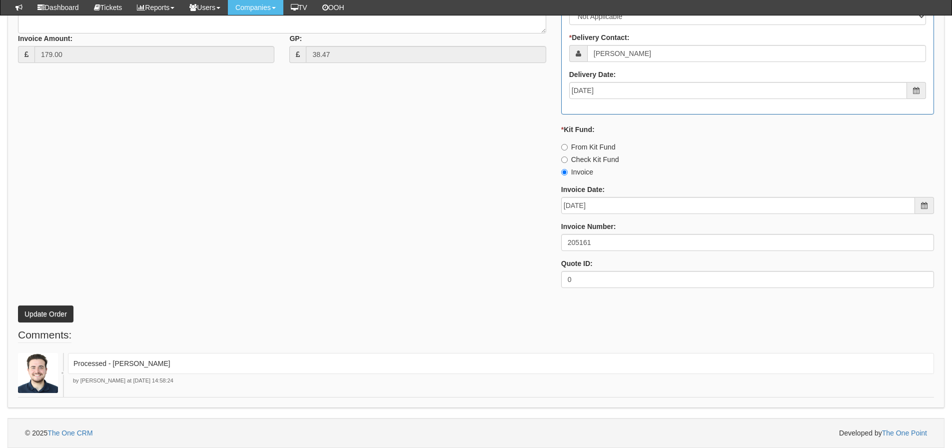
click at [237, 210] on div "* Supplier: Select 123 REG.co.uk 1Password 3 4Gon AA Jones Electric Ltd Abzorb …" at bounding box center [475, 58] width 931 height 475
click at [45, 307] on button "Update Order" at bounding box center [45, 313] width 55 height 17
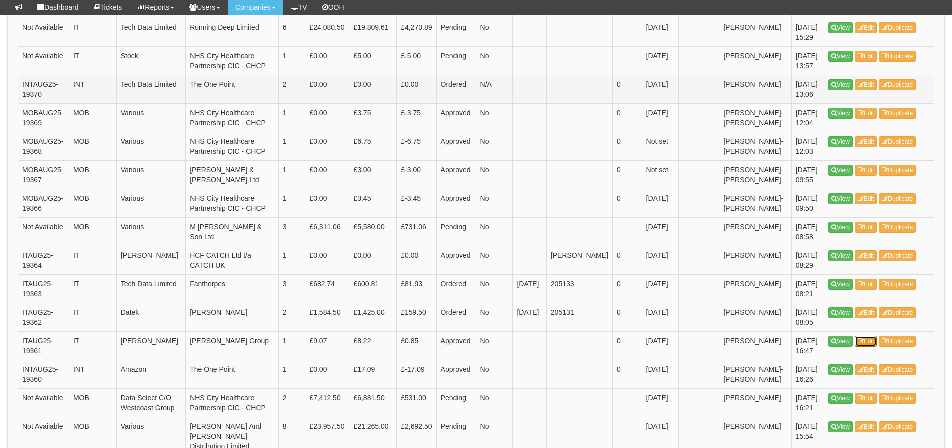
scroll to position [1026, 0]
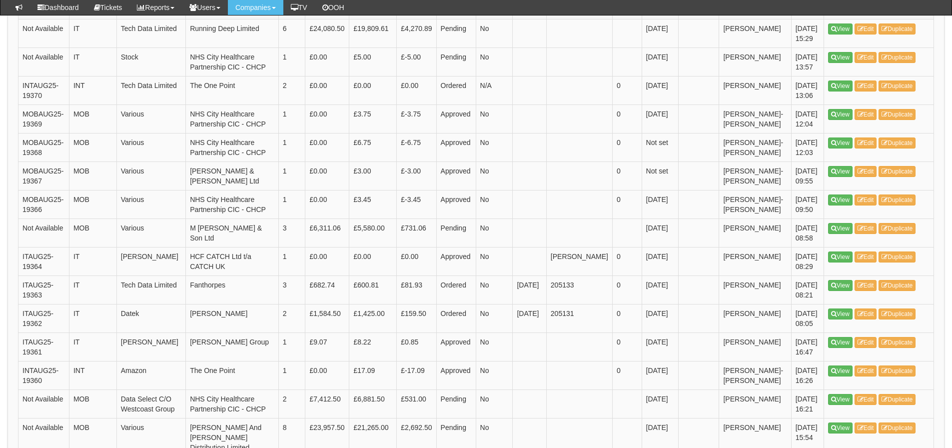
click at [622, 19] on td at bounding box center [626, 5] width 29 height 28
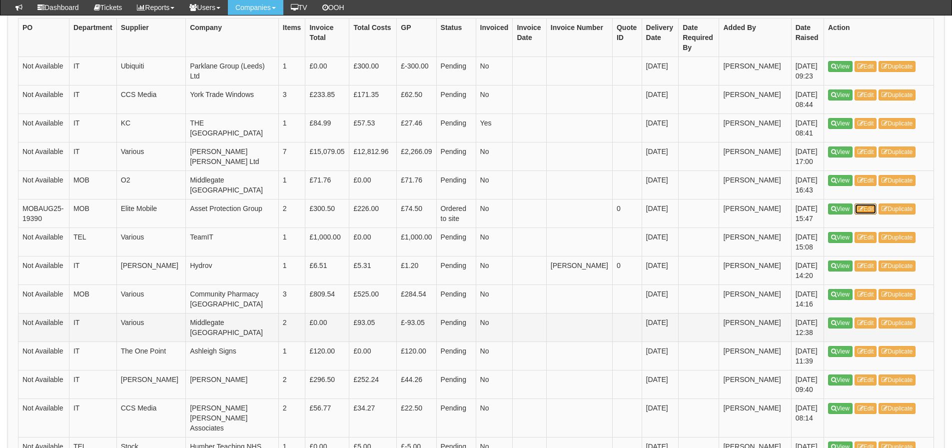
scroll to position [276, 0]
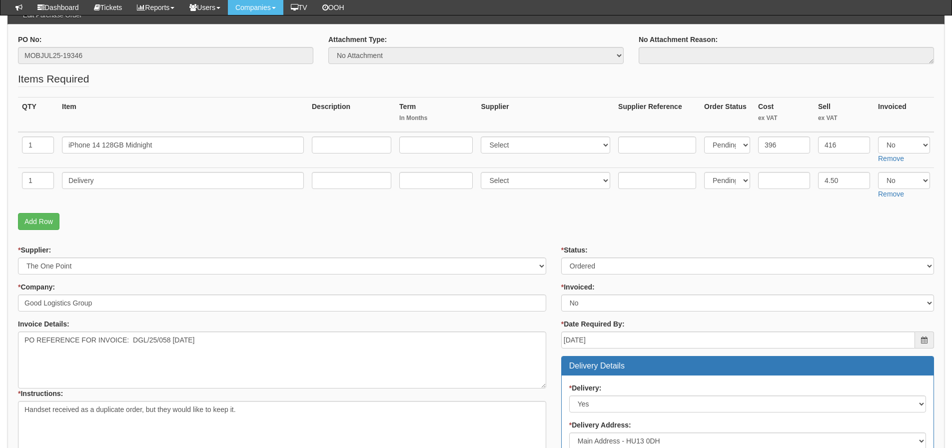
scroll to position [79, 0]
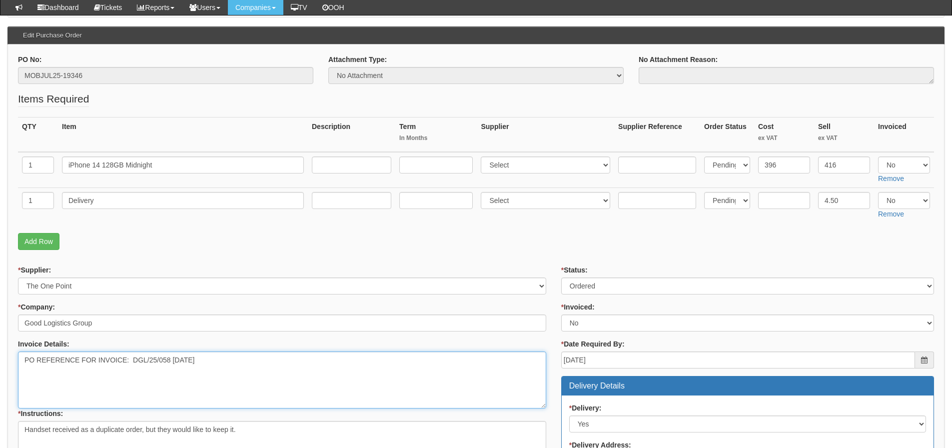
click at [199, 361] on textarea "PO REFERENCE FOR INVOICE: DGL/25/058 [DATE]" at bounding box center [282, 379] width 528 height 57
drag, startPoint x: 211, startPoint y: 364, endPoint x: 133, endPoint y: 366, distance: 78.0
click at [133, 366] on textarea "PO REFERENCE FOR INVOICE: DGL/25/058 [DATE]" at bounding box center [282, 379] width 528 height 57
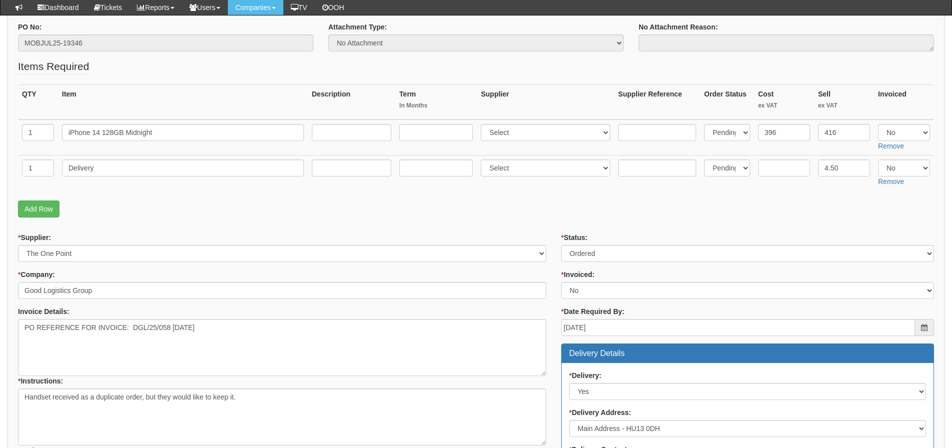
scroll to position [129, 0]
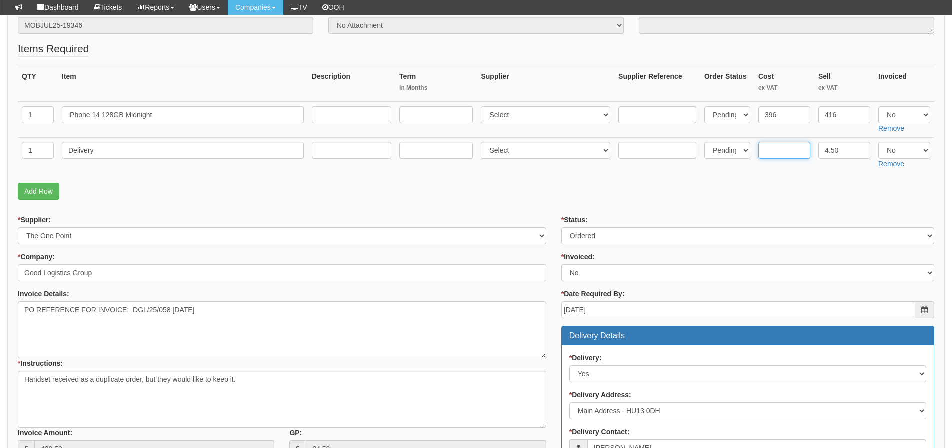
click at [776, 152] on input "text" at bounding box center [784, 150] width 52 height 17
type input "4.50"
click at [760, 173] on fieldset "Items Required QTY Item Description Term In Months Supplier Supplier Reference …" at bounding box center [476, 122] width 916 height 163
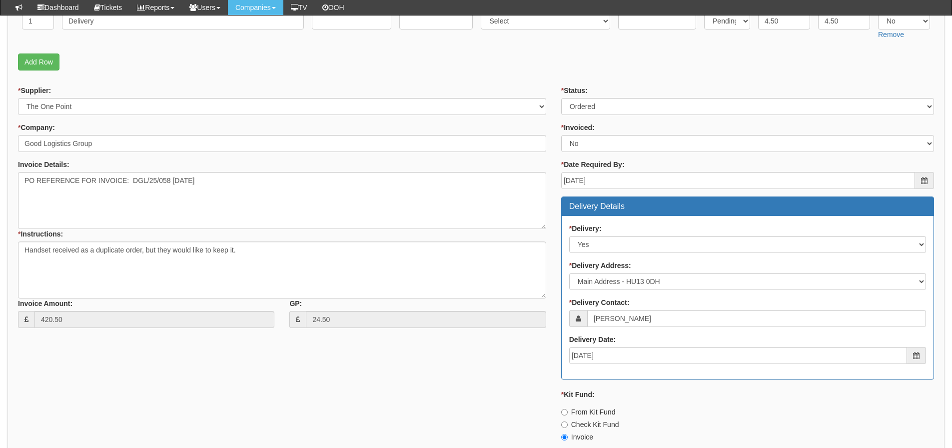
scroll to position [379, 0]
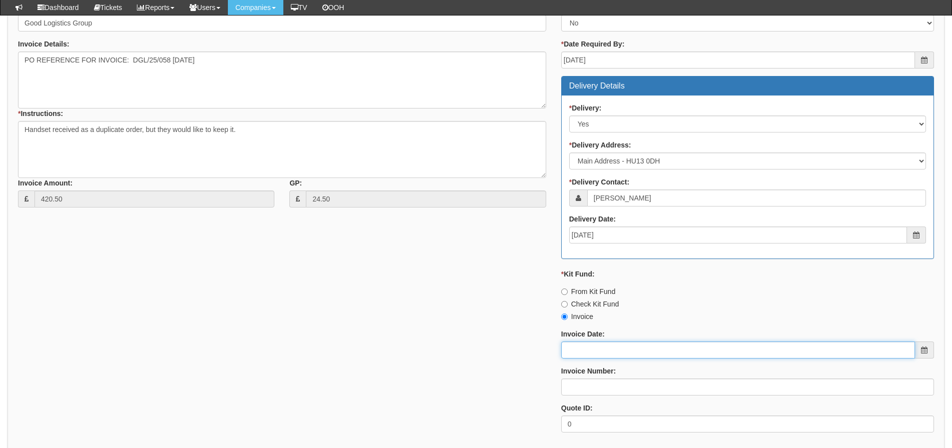
click at [577, 342] on input "Invoice Date:" at bounding box center [738, 349] width 354 height 17
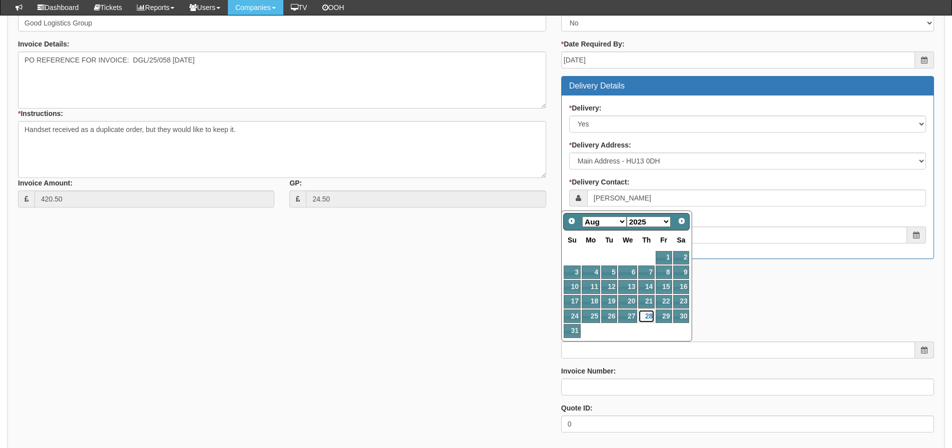
click at [647, 311] on link "28" at bounding box center [646, 315] width 16 height 13
type input "[DATE]"
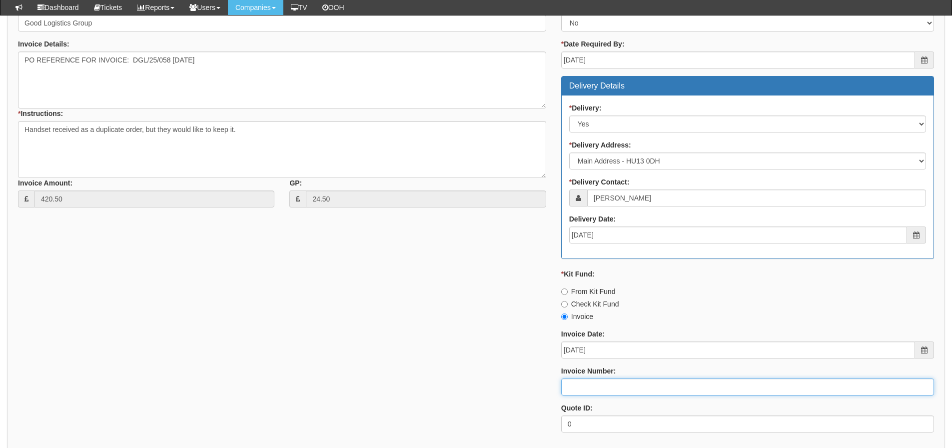
click at [606, 384] on input "Invoice Number:" at bounding box center [747, 386] width 373 height 17
type input "205162"
drag, startPoint x: 48, startPoint y: 295, endPoint x: 62, endPoint y: 296, distance: 14.0
click at [51, 294] on div "* Supplier: Select 123 [DOMAIN_NAME] 1Password 3 4Gon [PERSON_NAME] Electric Lt…" at bounding box center [475, 202] width 931 height 475
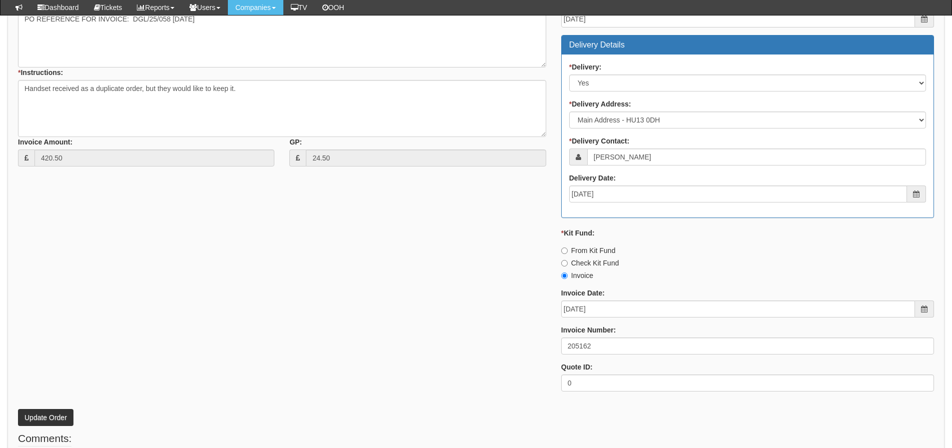
scroll to position [479, 0]
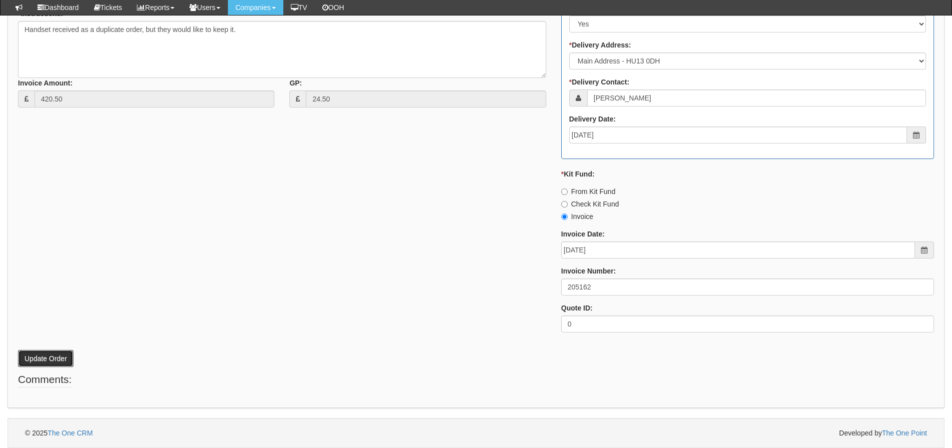
click at [48, 353] on button "Update Order" at bounding box center [45, 358] width 55 height 17
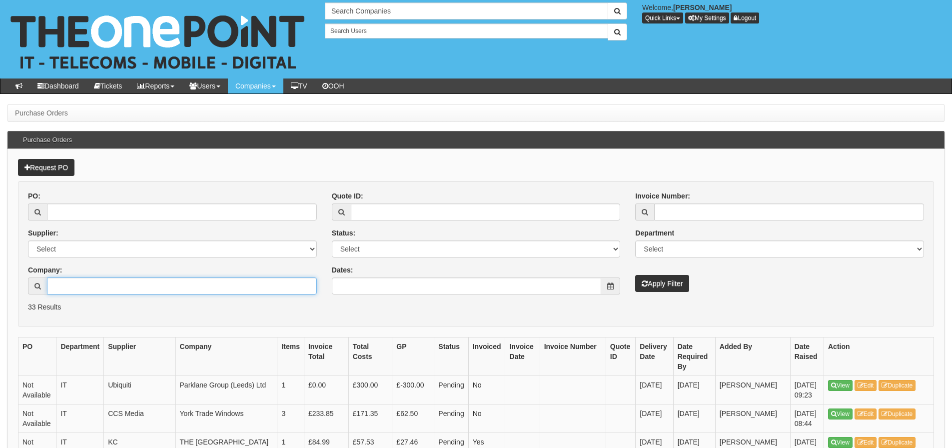
click at [142, 283] on input "Company:" at bounding box center [182, 285] width 270 height 17
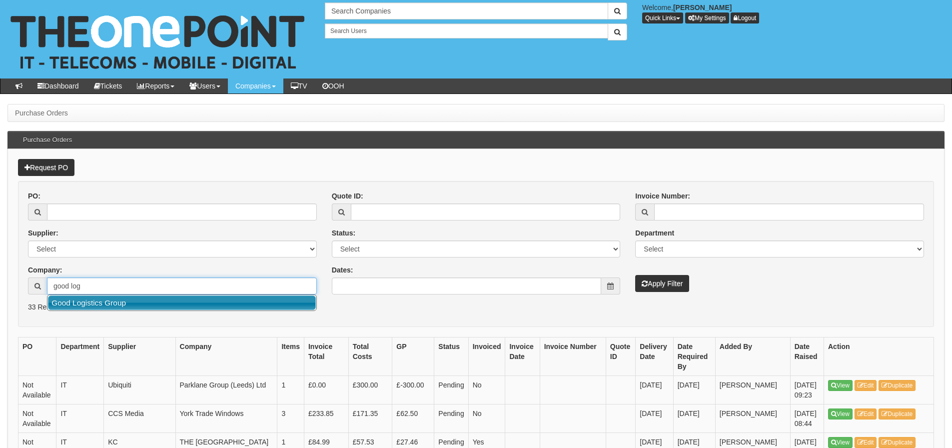
click at [146, 301] on link "Good Logistics Group" at bounding box center [182, 302] width 268 height 14
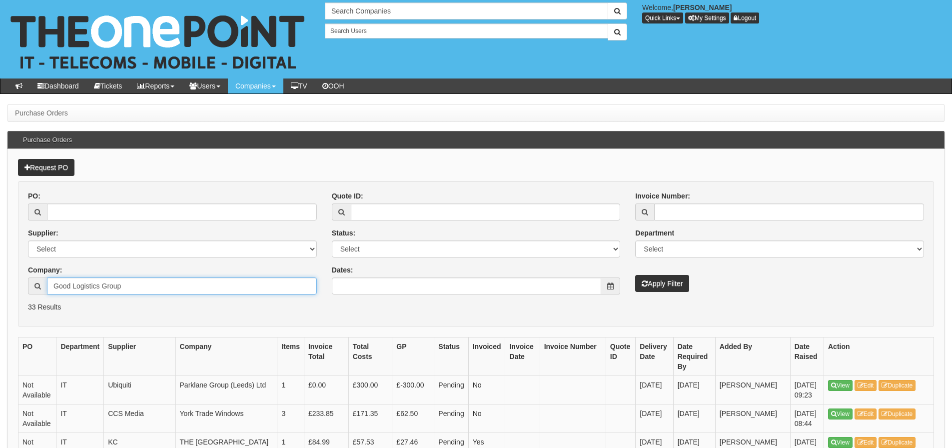
type input "Good Logistics Group"
click at [635, 275] on button "Apply Filter" at bounding box center [662, 283] width 54 height 17
click at [643, 284] on icon "submit" at bounding box center [644, 283] width 6 height 7
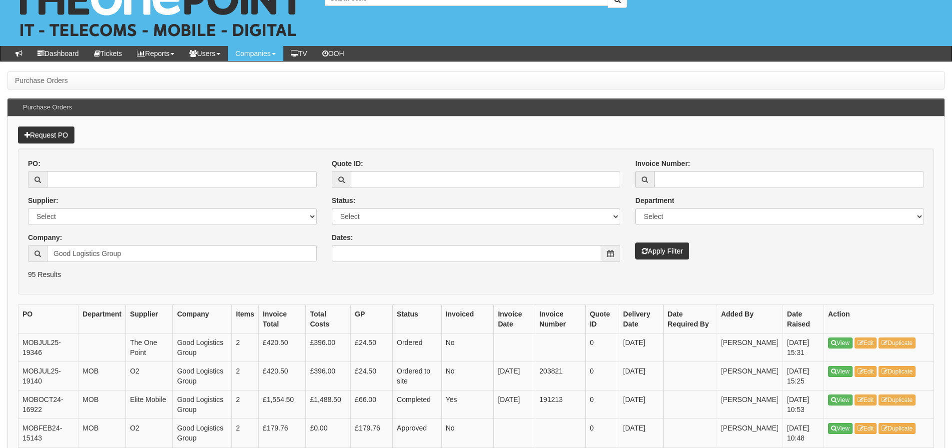
scroll to position [50, 0]
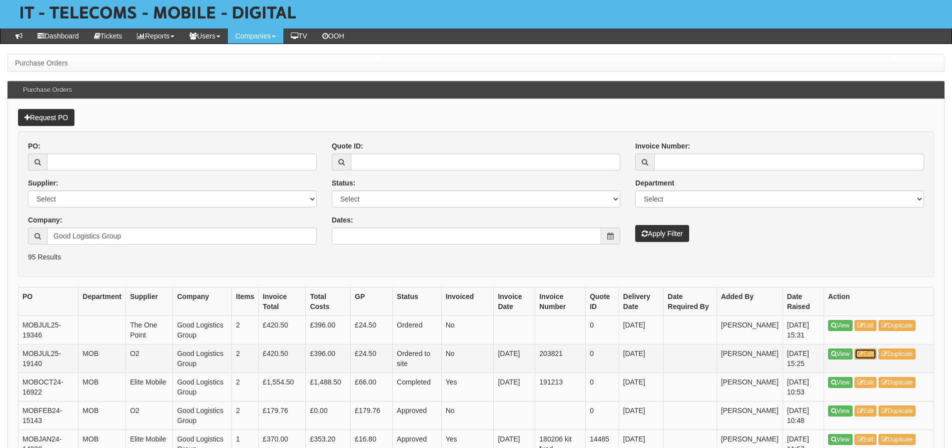
click at [861, 354] on icon at bounding box center [860, 354] width 6 height 6
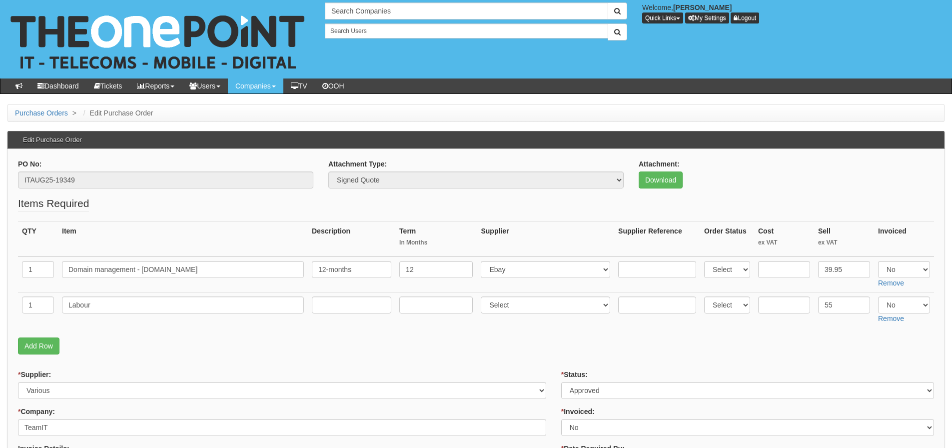
scroll to position [50, 0]
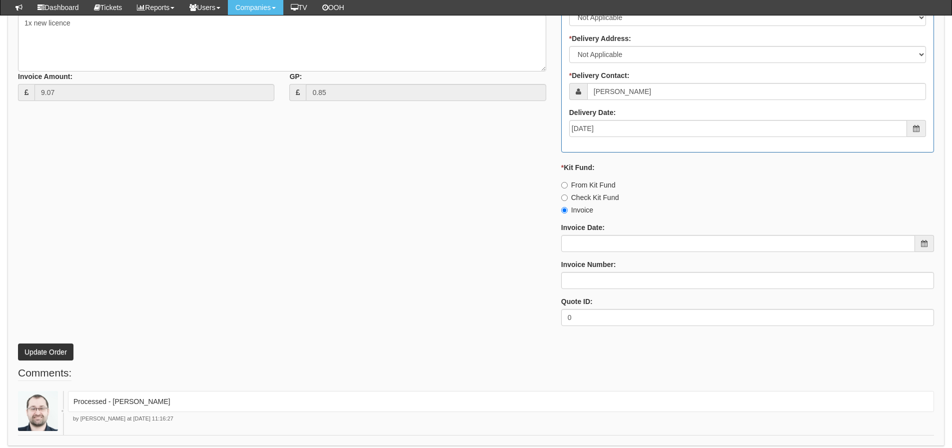
scroll to position [488, 0]
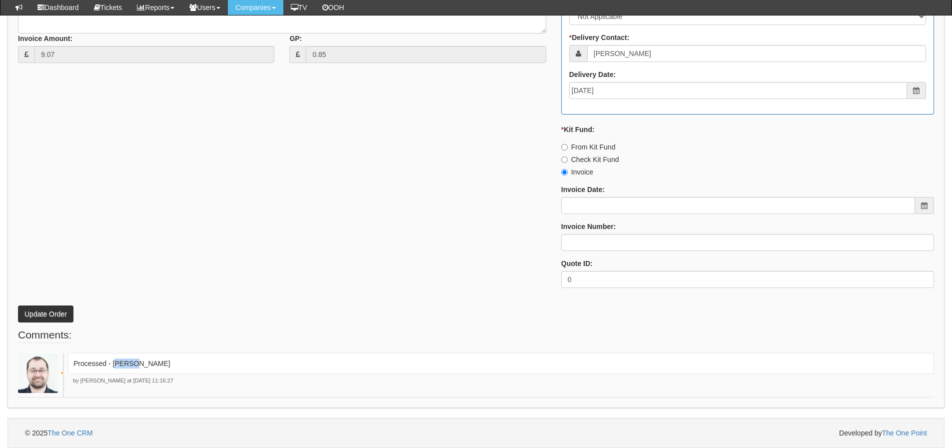
drag, startPoint x: 150, startPoint y: 365, endPoint x: 114, endPoint y: 369, distance: 36.7
click at [114, 369] on div "Processed - [PERSON_NAME]" at bounding box center [501, 363] width 866 height 21
drag, startPoint x: 112, startPoint y: 367, endPoint x: 133, endPoint y: 365, distance: 21.0
click at [133, 365] on p "Processed - [PERSON_NAME]" at bounding box center [500, 363] width 855 height 10
copy p "[PERSON_NAME]"
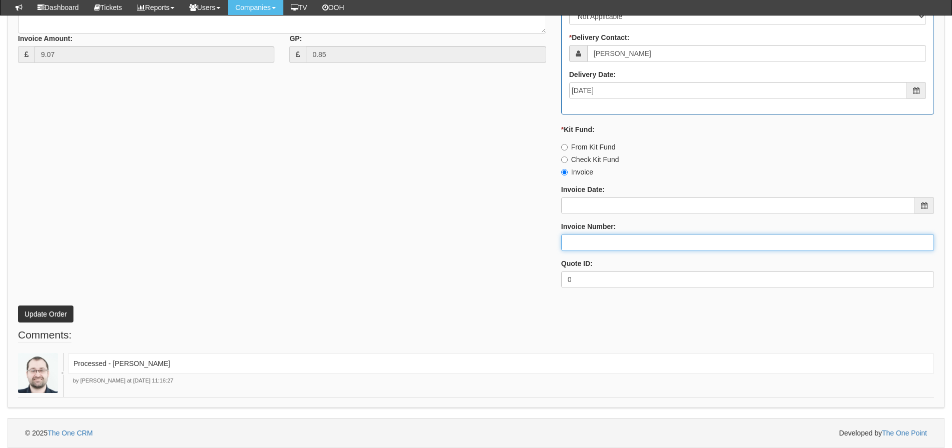
click at [585, 238] on input "Invoice Number:" at bounding box center [747, 242] width 373 height 17
paste input "[PERSON_NAME]"
type input "[PERSON_NAME]"
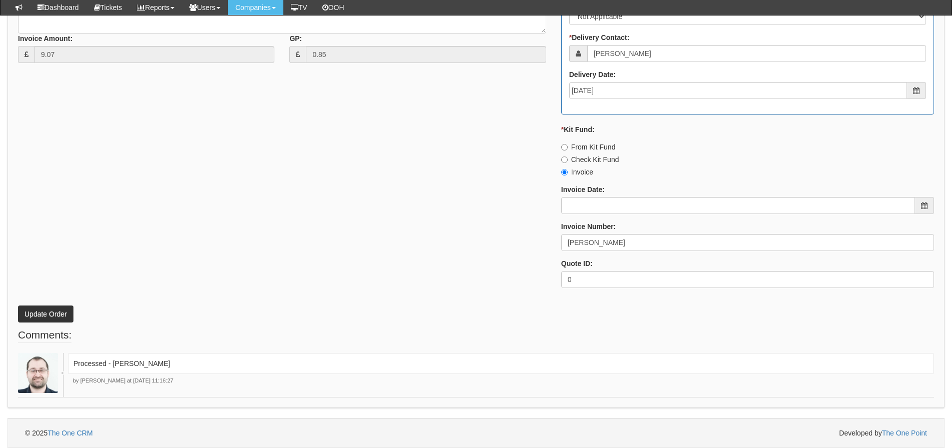
click at [384, 184] on div "* Supplier: Select 123 [DOMAIN_NAME] 1Password 3 4Gon [PERSON_NAME] Electric Lt…" at bounding box center [475, 58] width 931 height 475
click at [65, 312] on button "Update Order" at bounding box center [45, 313] width 55 height 17
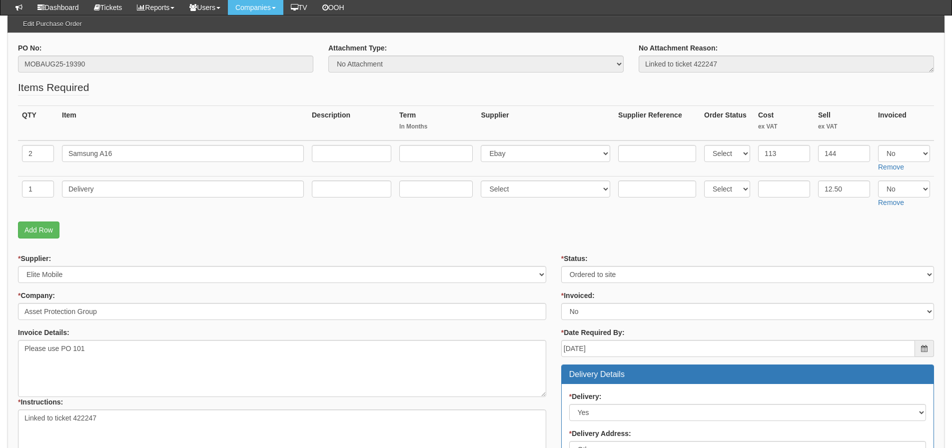
scroll to position [106, 0]
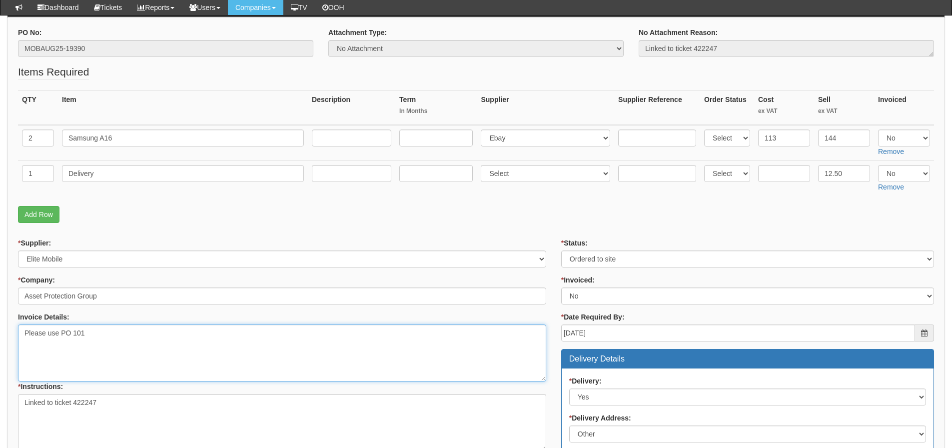
drag, startPoint x: 132, startPoint y: 329, endPoint x: 61, endPoint y: 342, distance: 72.1
click at [61, 342] on textarea "Please use PO 101" at bounding box center [282, 352] width 528 height 57
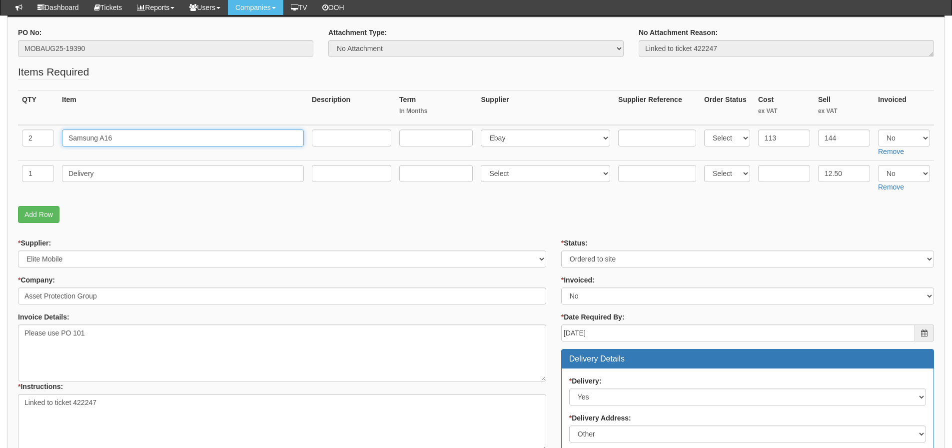
drag, startPoint x: 127, startPoint y: 141, endPoint x: 29, endPoint y: 145, distance: 98.5
click at [29, 145] on tr "2 Samsung A16 Select 123 REG.co.uk 1Password 3 4Gon AA Jones Electric Ltd Abzor…" at bounding box center [476, 143] width 916 height 36
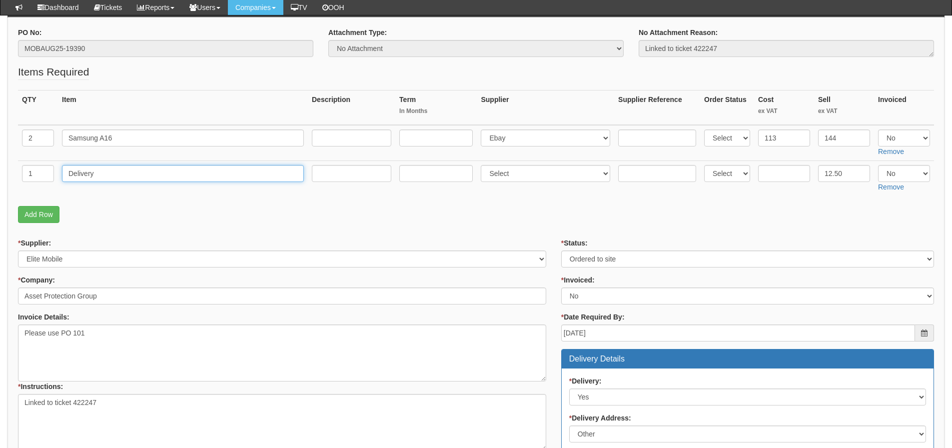
drag, startPoint x: 174, startPoint y: 174, endPoint x: 11, endPoint y: 190, distance: 163.6
click at [11, 190] on div "PO No: MOBAUG25-19390 Attachment Type: Select Signed Quote Auth email if quote …" at bounding box center [475, 437] width 937 height 840
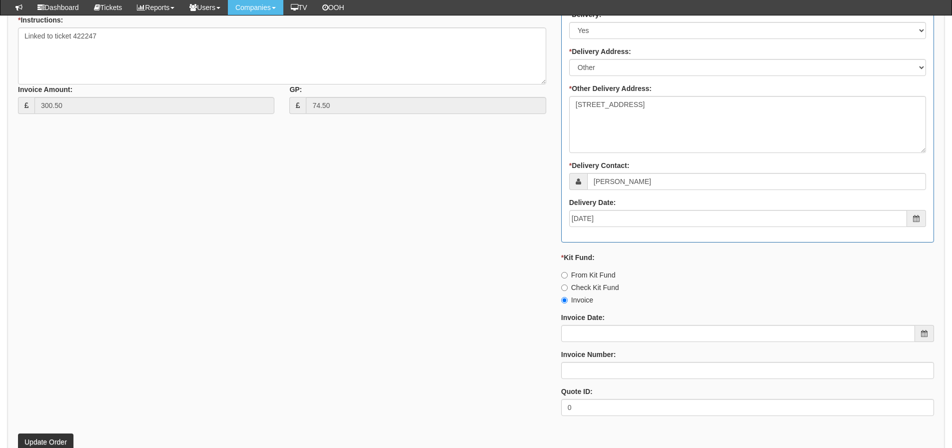
scroll to position [356, 0]
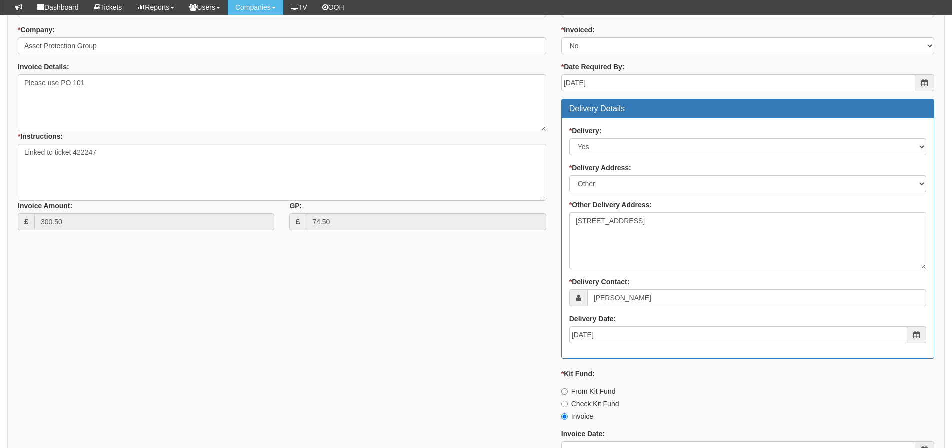
click at [351, 331] on div "* Supplier: Select 123 REG.co.uk 1Password 3 4Gon AA Jones Electric Ltd Abzorb …" at bounding box center [475, 264] width 931 height 552
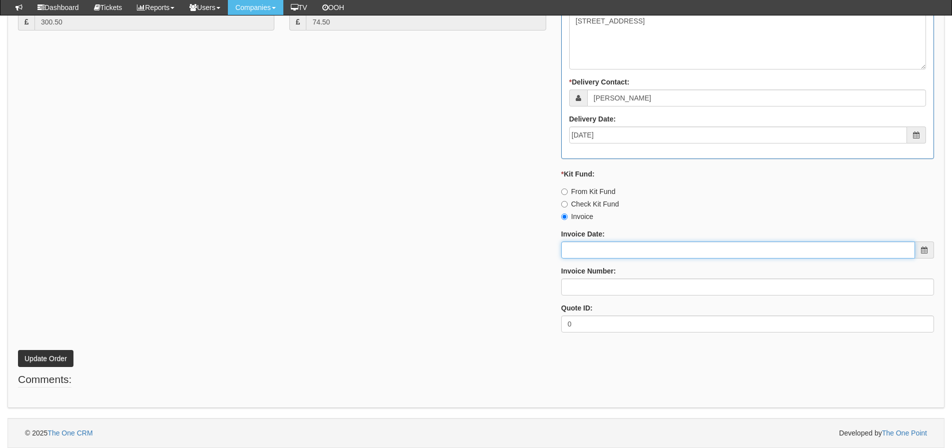
click at [645, 250] on input "Invoice Date:" at bounding box center [738, 249] width 354 height 17
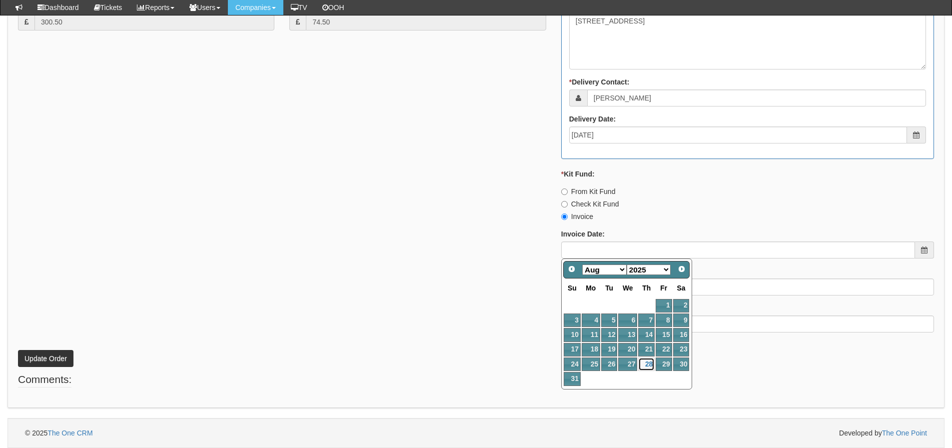
click at [650, 367] on link "28" at bounding box center [646, 363] width 16 height 13
type input "[DATE]"
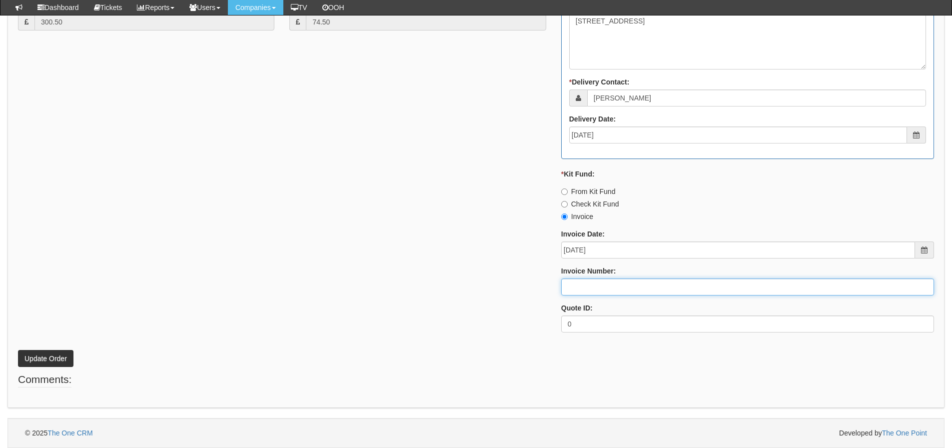
click at [622, 286] on input "Invoice Number:" at bounding box center [747, 286] width 373 height 17
type input "205163"
click at [18, 350] on button "Update Order" at bounding box center [45, 358] width 55 height 17
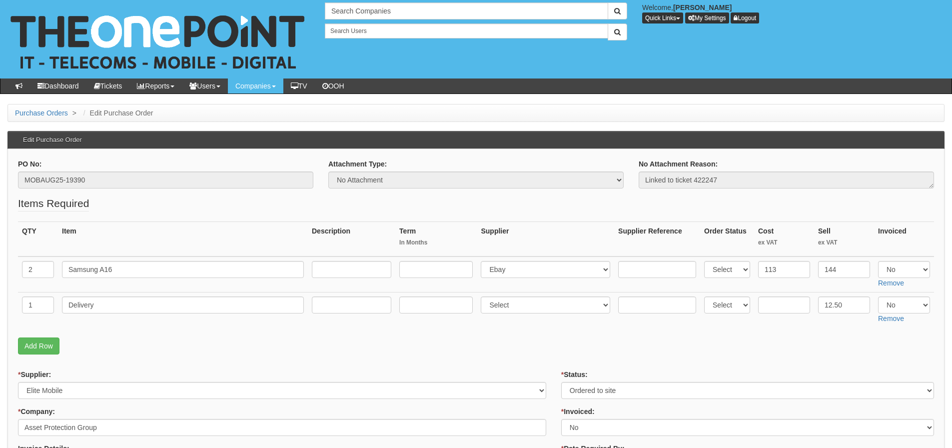
scroll to position [56, 0]
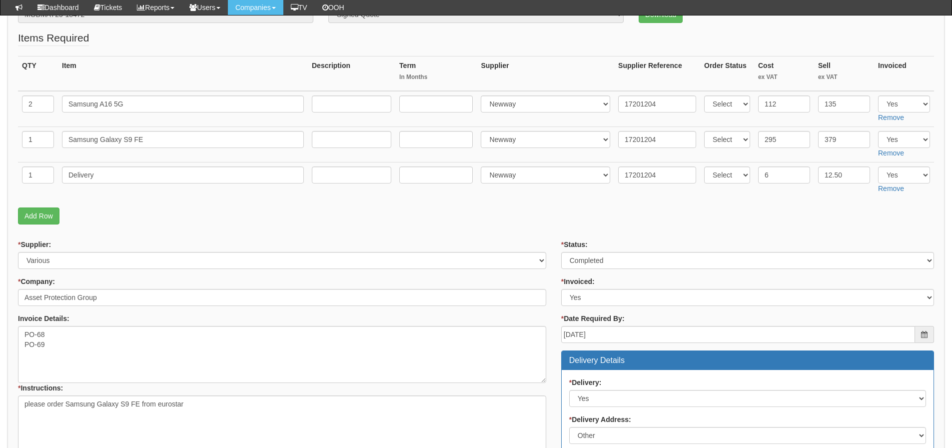
scroll to position [136, 0]
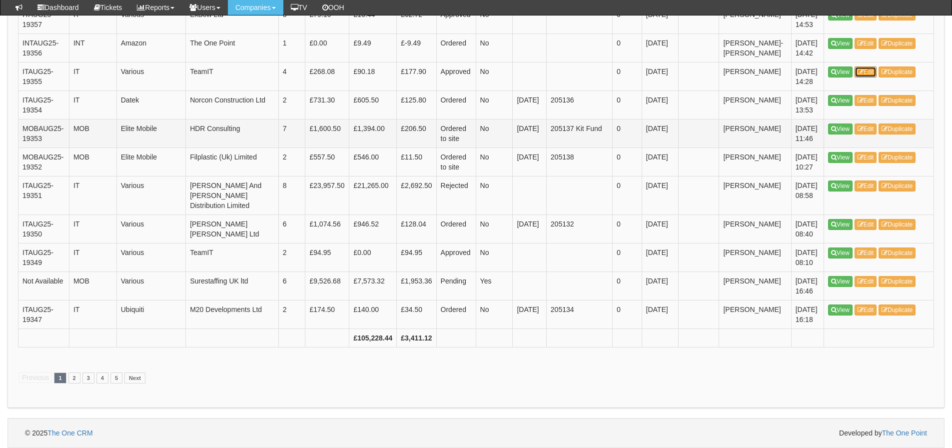
scroll to position [1750, 0]
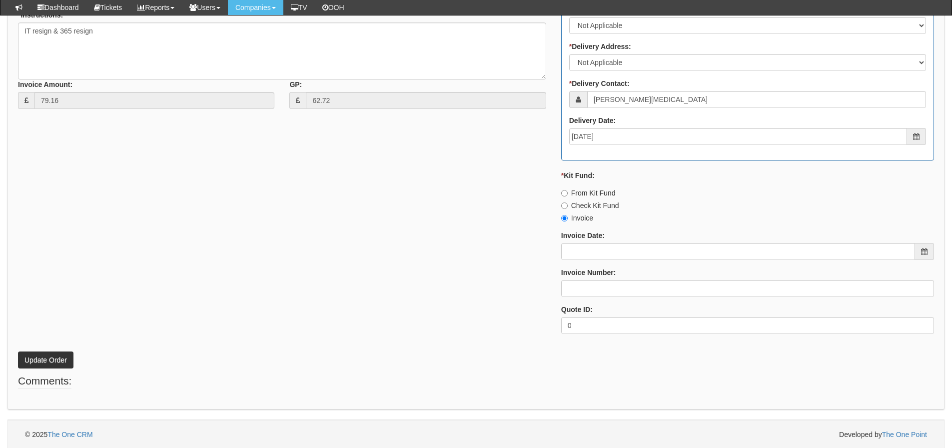
scroll to position [514, 0]
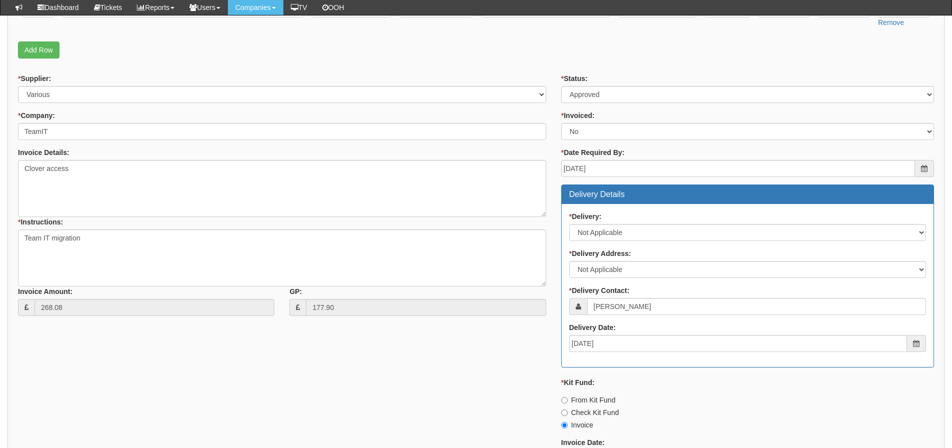
scroll to position [350, 0]
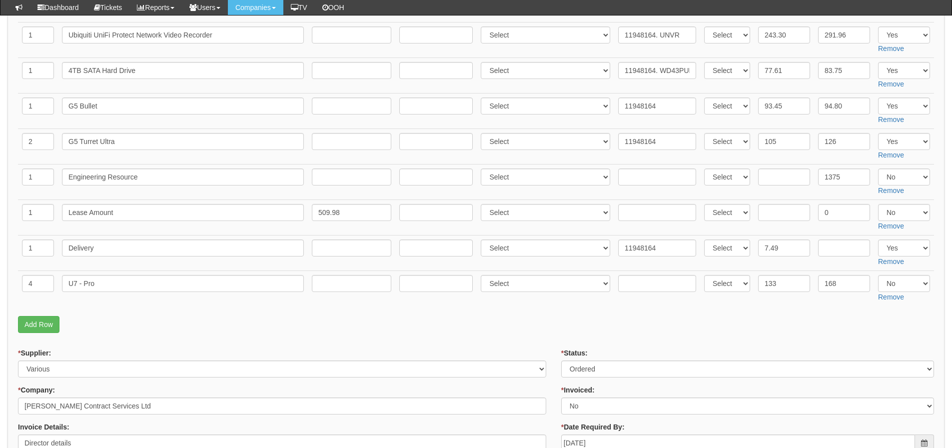
scroll to position [400, 0]
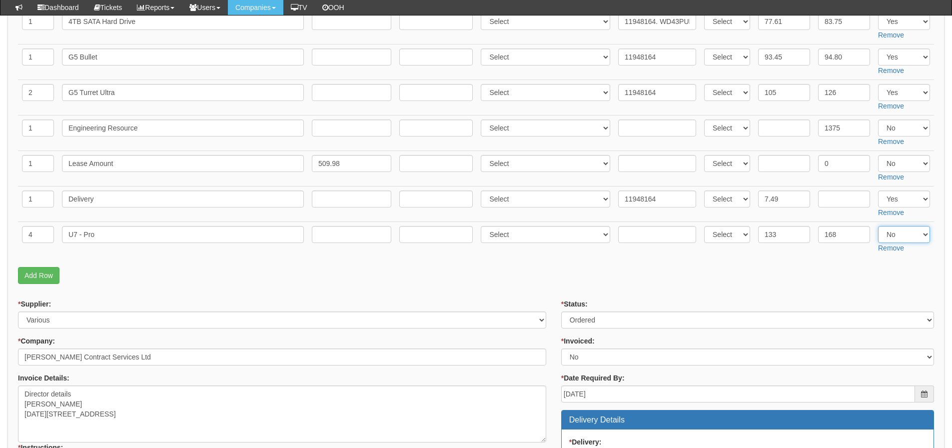
click at [908, 231] on select "Select Yes No N/A" at bounding box center [904, 234] width 52 height 17
select select "Yes"
click at [878, 226] on select "Select Yes No N/A" at bounding box center [904, 234] width 52 height 17
click at [736, 281] on p "Add Row" at bounding box center [476, 275] width 916 height 17
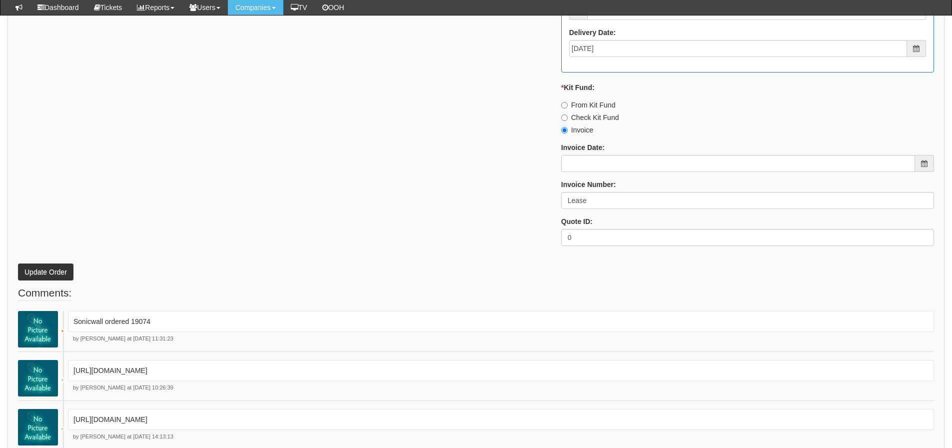
scroll to position [999, 0]
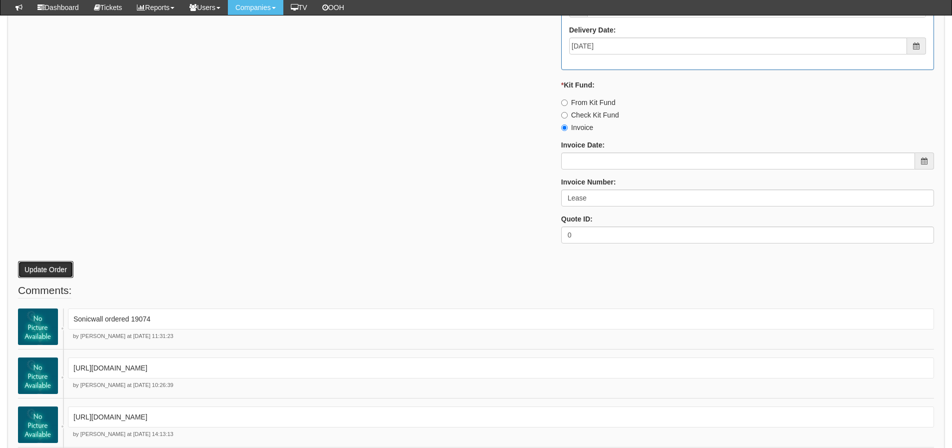
click at [53, 264] on button "Update Order" at bounding box center [45, 269] width 55 height 17
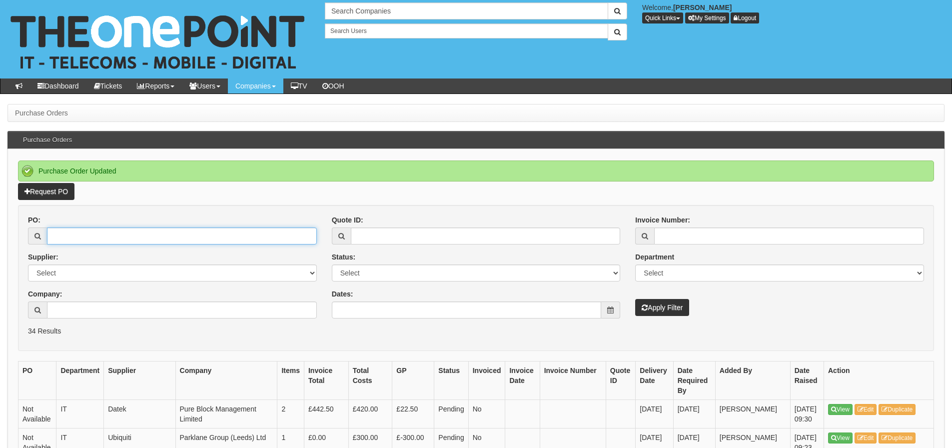
click at [126, 240] on input "PO:" at bounding box center [182, 235] width 270 height 17
type input "19345"
click at [635, 299] on button "Apply Filter" at bounding box center [662, 307] width 54 height 17
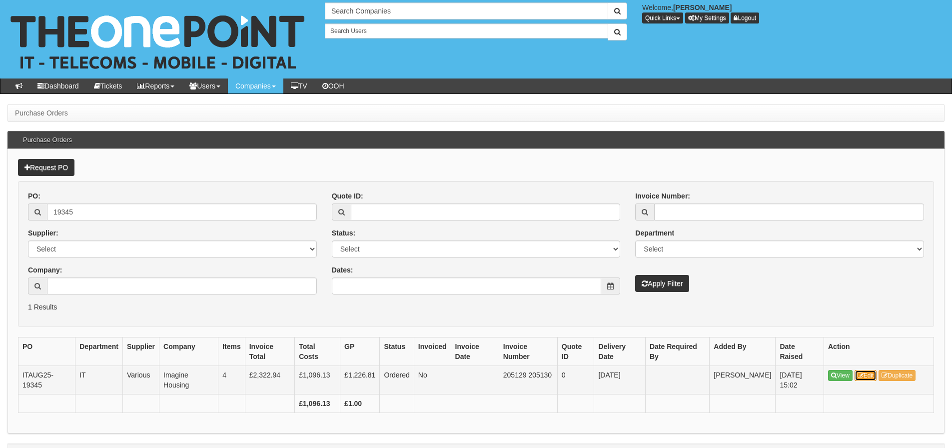
click at [874, 374] on link "Edit" at bounding box center [865, 375] width 22 height 11
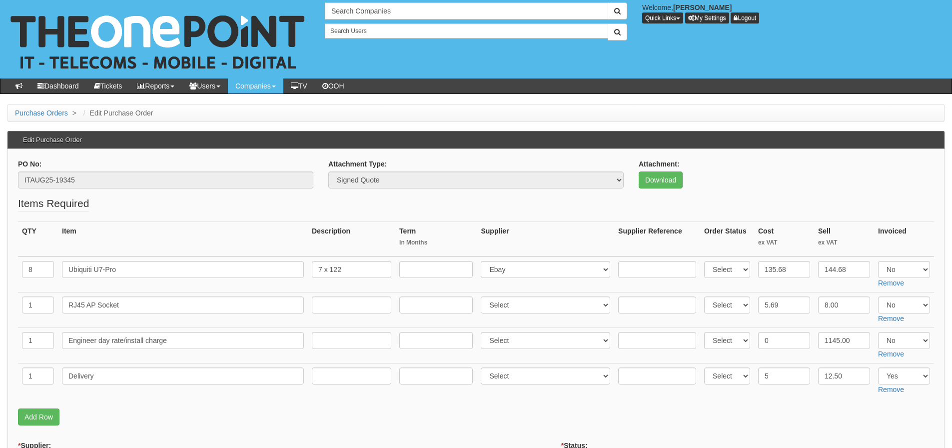
scroll to position [50, 0]
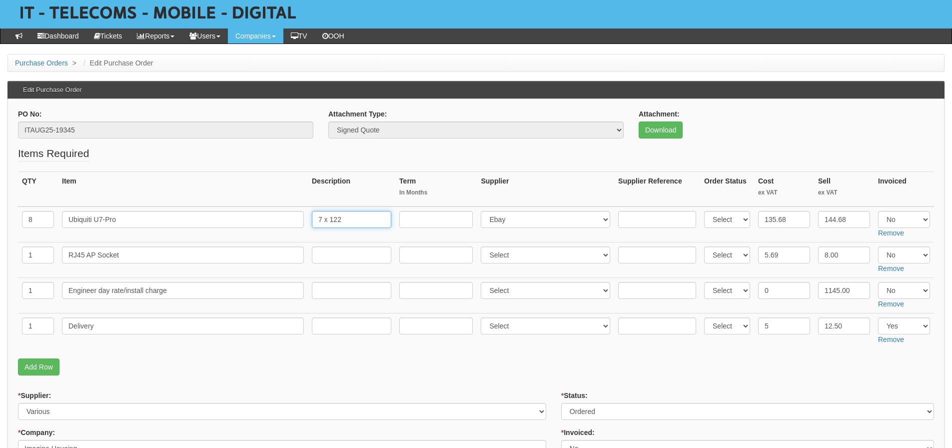
drag, startPoint x: 357, startPoint y: 211, endPoint x: 243, endPoint y: 236, distance: 117.1
click at [243, 236] on tr "8 Ubiquiti U7-Pro 7 x 122 Select 123 [DOMAIN_NAME] 1Password 3 4Gon [PERSON_NAM…" at bounding box center [476, 224] width 916 height 36
click at [908, 222] on select "Select Yes No N/A" at bounding box center [904, 219] width 52 height 17
select select "Yes"
click at [878, 211] on select "Select Yes No N/A" at bounding box center [904, 219] width 52 height 17
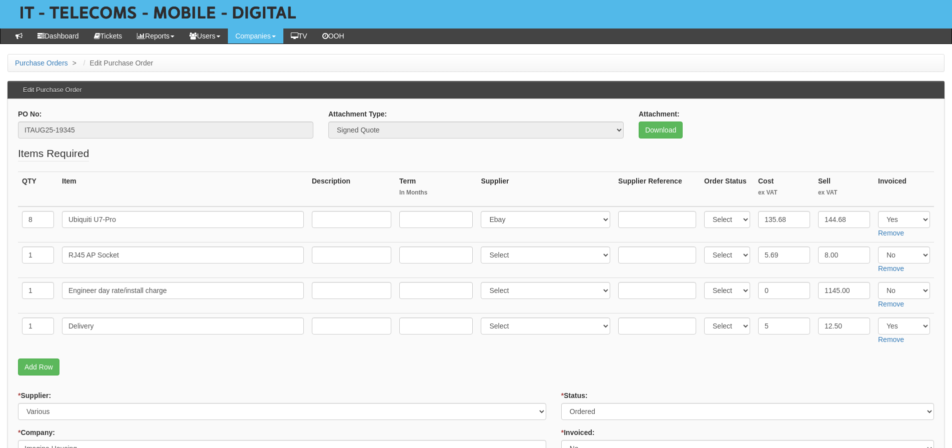
click at [828, 136] on p "Download" at bounding box center [785, 129] width 295 height 17
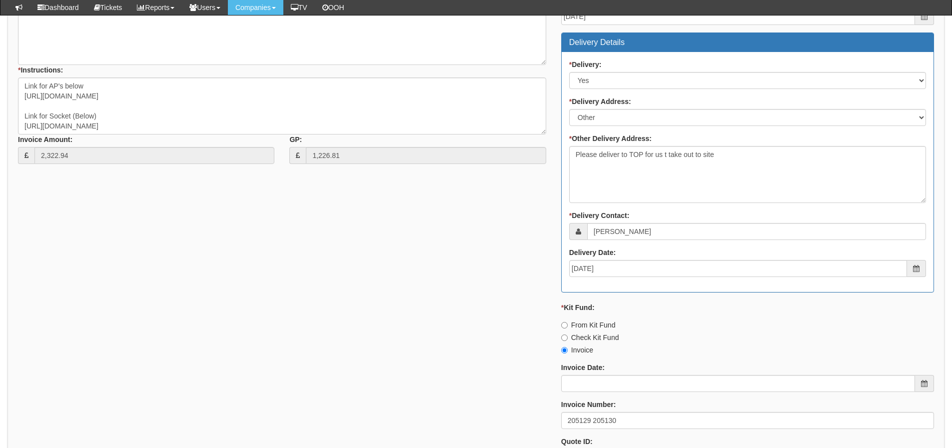
scroll to position [649, 0]
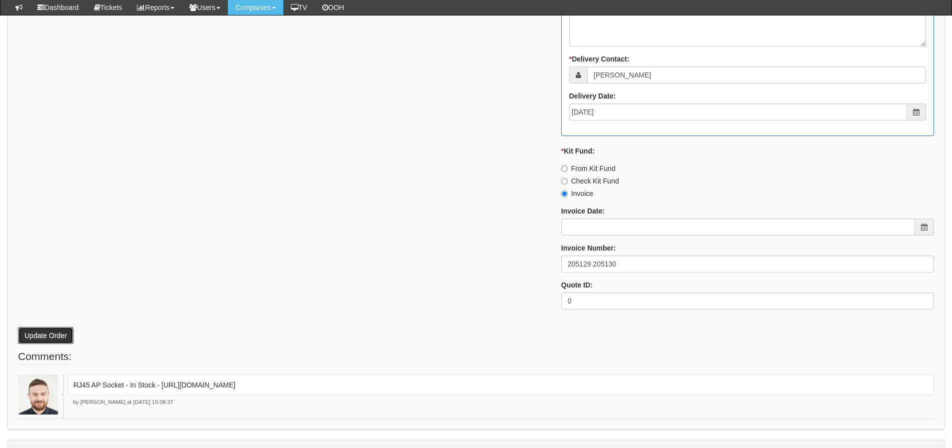
click at [60, 334] on button "Update Order" at bounding box center [45, 335] width 55 height 17
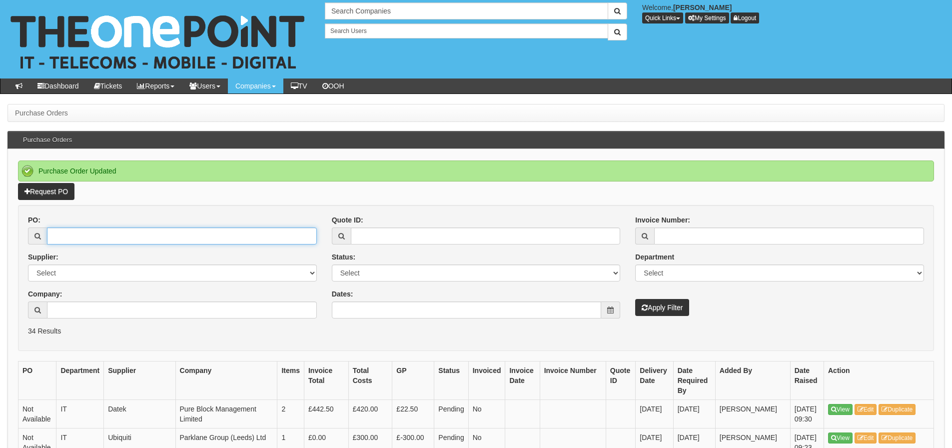
click at [123, 231] on input "PO:" at bounding box center [182, 235] width 270 height 17
type input "19271"
click at [635, 299] on button "Apply Filter" at bounding box center [662, 307] width 54 height 17
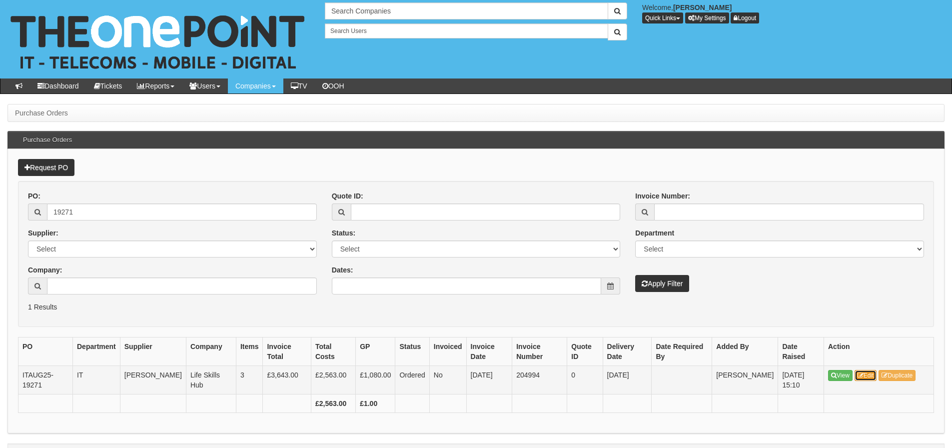
click at [867, 378] on link "Edit" at bounding box center [865, 375] width 22 height 11
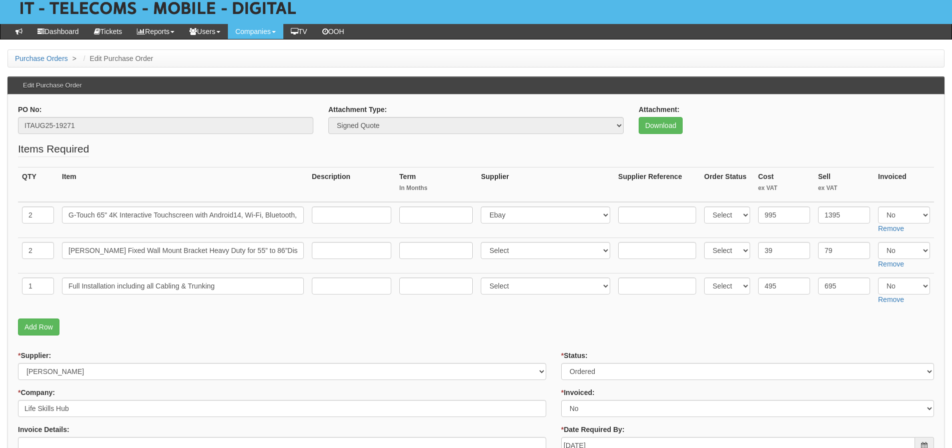
scroll to position [14, 0]
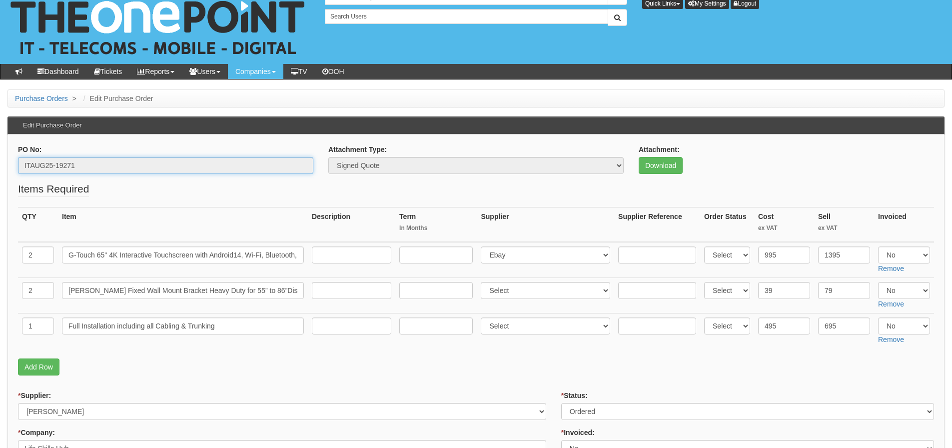
drag, startPoint x: 97, startPoint y: 163, endPoint x: 16, endPoint y: 165, distance: 81.5
click at [16, 165] on div "PO No: ITAUG25-19271" at bounding box center [165, 162] width 310 height 37
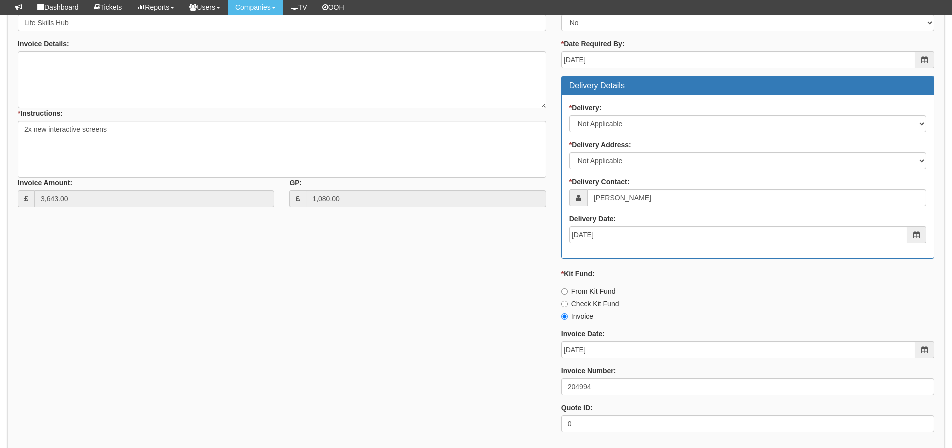
scroll to position [514, 0]
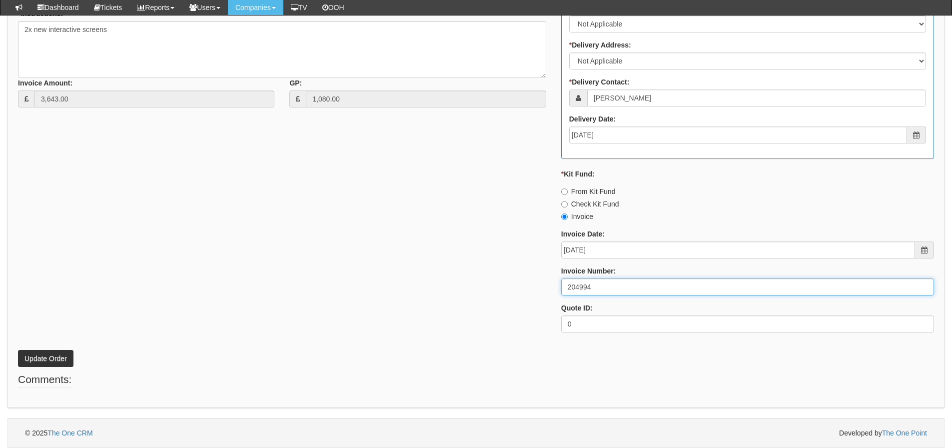
drag, startPoint x: 620, startPoint y: 286, endPoint x: 500, endPoint y: 284, distance: 120.4
click at [500, 284] on div "* Supplier: Select 123 [DOMAIN_NAME] 1Password 3 4Gon [PERSON_NAME] Electric Lt…" at bounding box center [475, 102] width 931 height 475
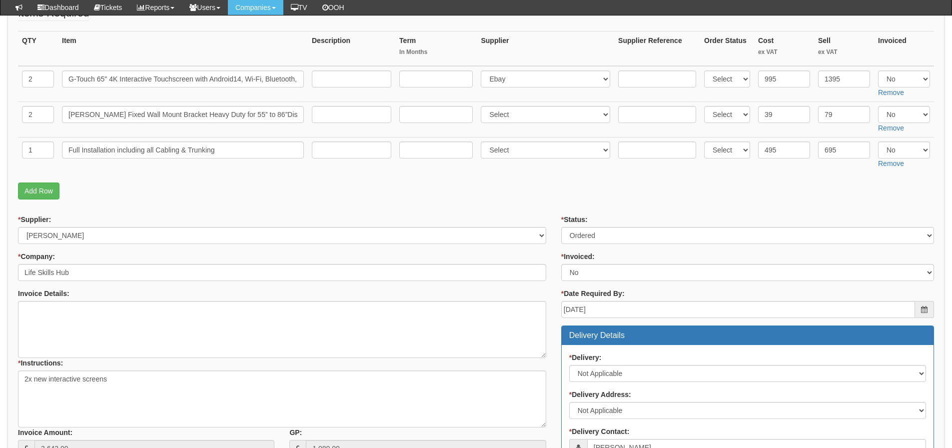
scroll to position [164, 0]
click at [927, 78] on select "Select Yes No N/A" at bounding box center [904, 79] width 52 height 17
select select "Yes"
click at [878, 71] on select "Select Yes No N/A" at bounding box center [904, 79] width 52 height 17
click at [907, 118] on select "Select Yes No N/A" at bounding box center [904, 114] width 52 height 17
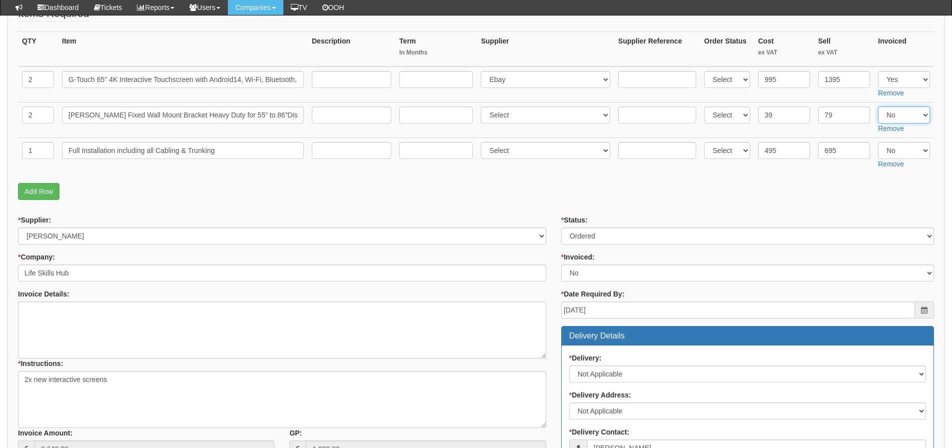
select select "Yes"
click at [878, 106] on select "Select Yes No N/A" at bounding box center [904, 114] width 52 height 17
drag, startPoint x: 895, startPoint y: 153, endPoint x: 895, endPoint y: 158, distance: 5.0
click at [895, 153] on select "Select Yes No N/A" at bounding box center [904, 150] width 52 height 17
select select "Yes"
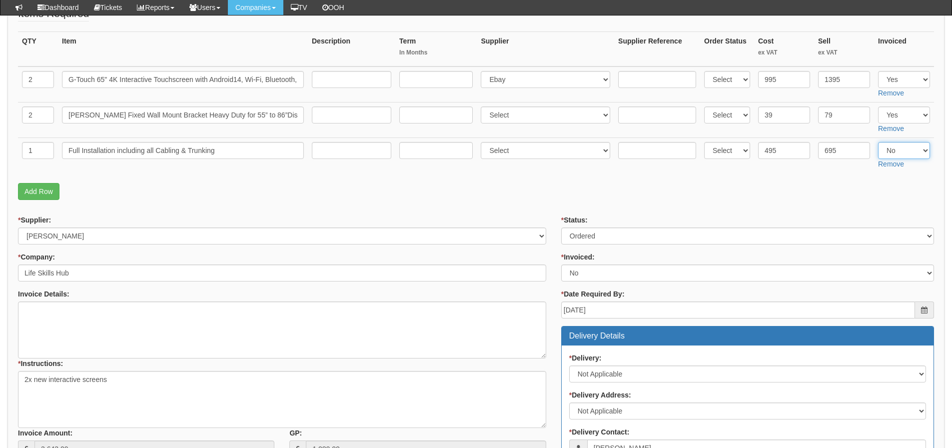
click at [878, 142] on select "Select Yes No N/A" at bounding box center [904, 150] width 52 height 17
click at [847, 188] on p "Add Row" at bounding box center [476, 191] width 916 height 17
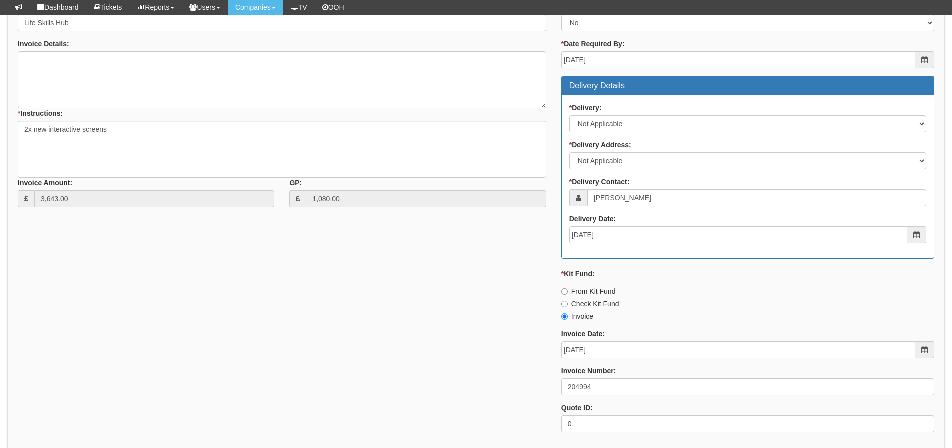
scroll to position [514, 0]
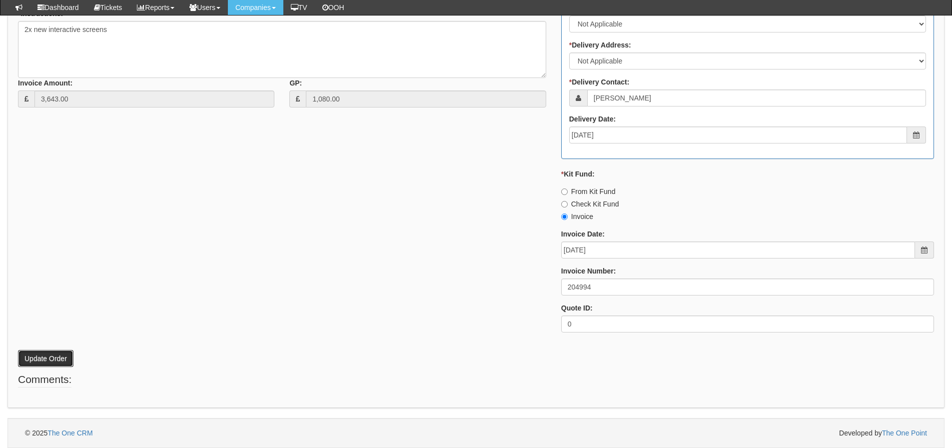
click at [67, 359] on button "Update Order" at bounding box center [45, 358] width 55 height 17
